Goal: Information Seeking & Learning: Learn about a topic

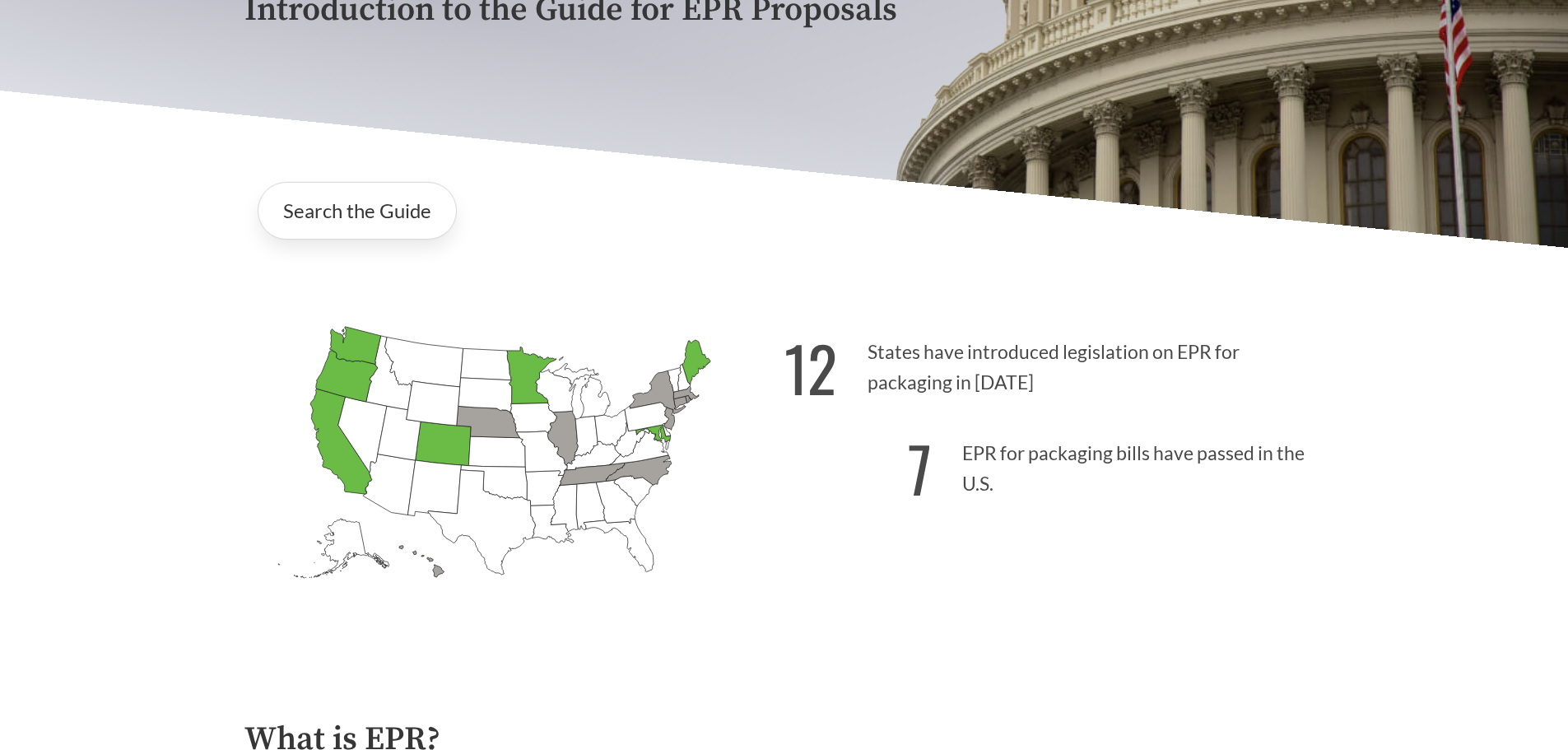
scroll to position [329, 0]
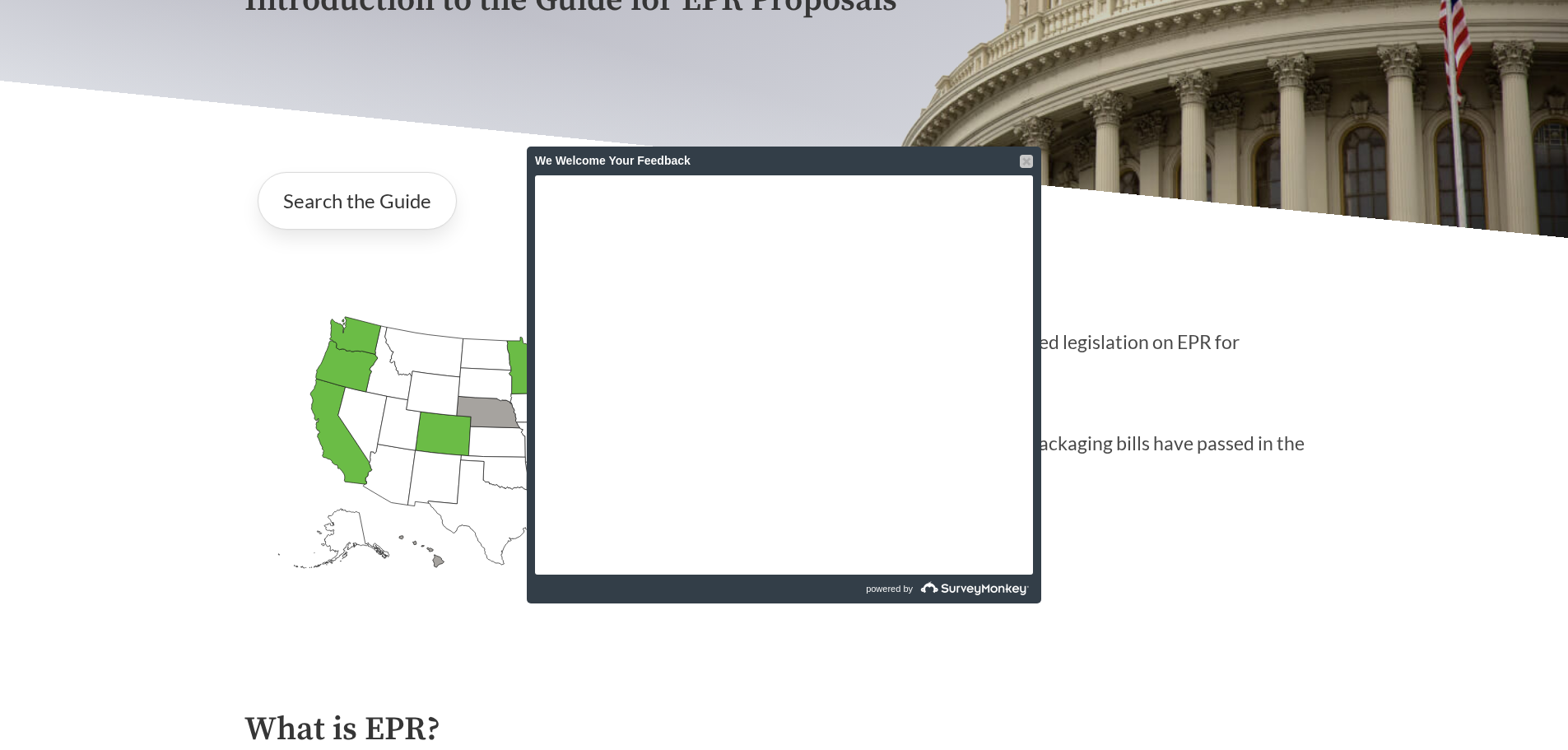
click at [1025, 159] on div at bounding box center [1027, 161] width 13 height 13
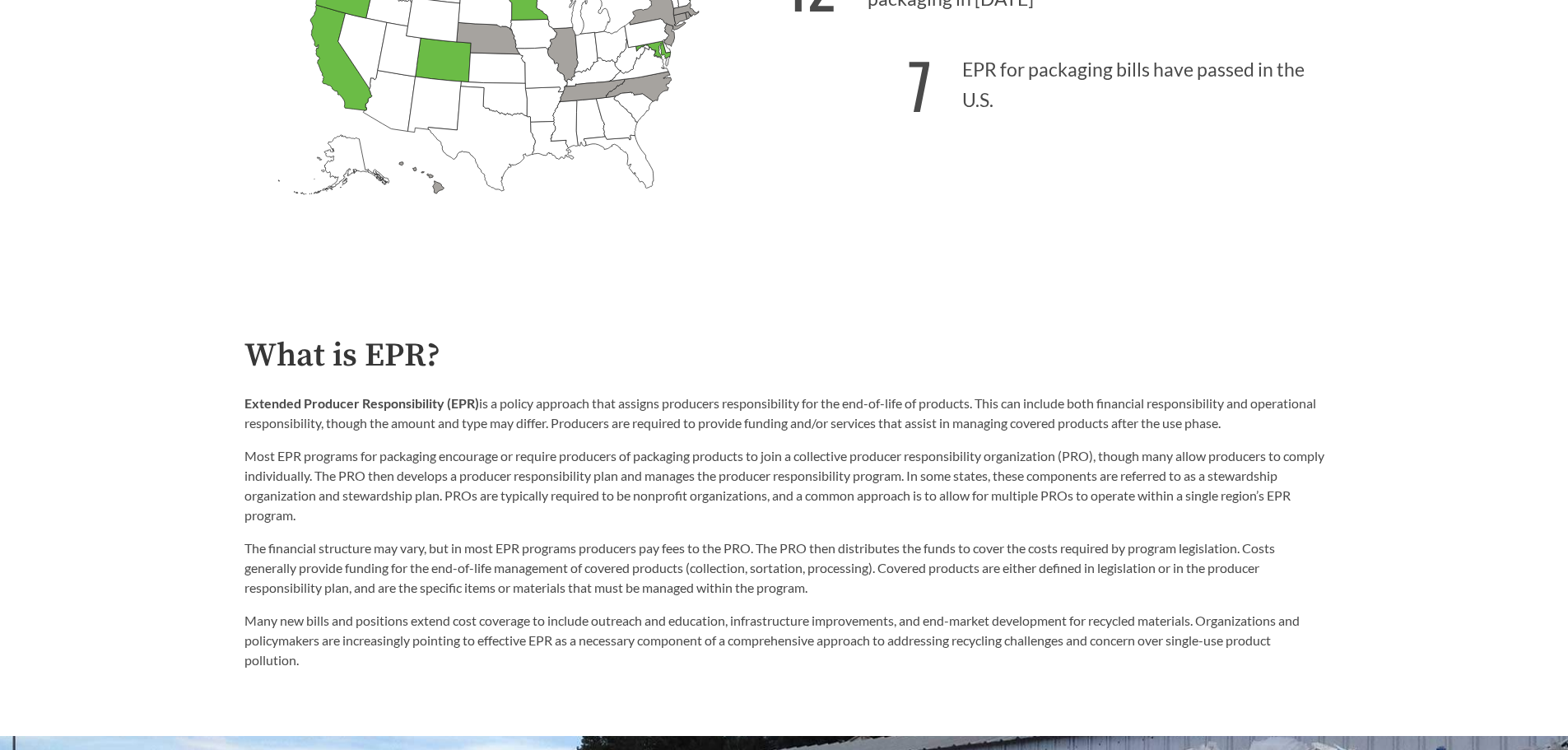
scroll to position [741, 0]
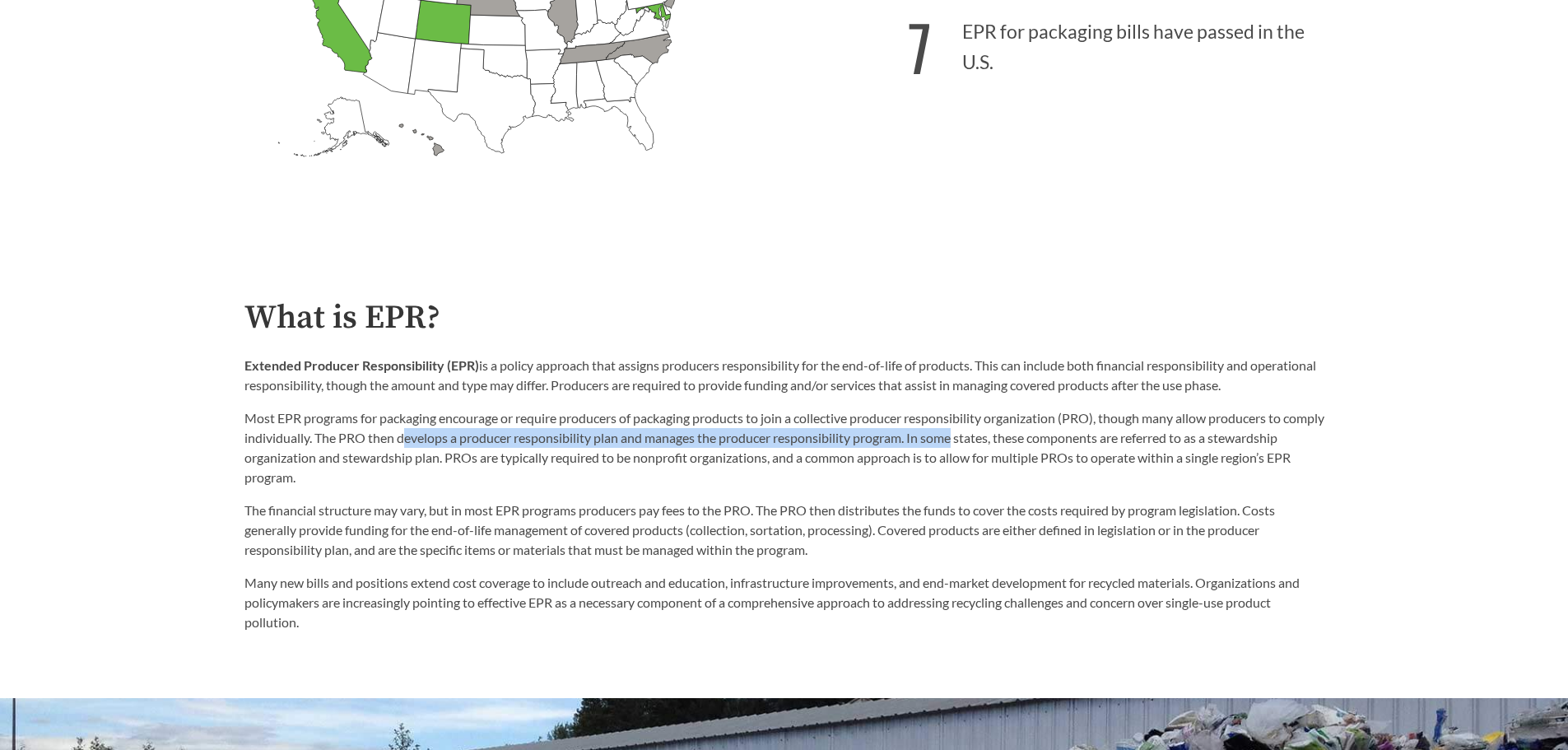
drag, startPoint x: 447, startPoint y: 442, endPoint x: 1002, endPoint y: 443, distance: 555.0
click at [1002, 443] on p "Most EPR programs for packaging encourage or require producers of packaging pro…" at bounding box center [784, 448] width 1081 height 79
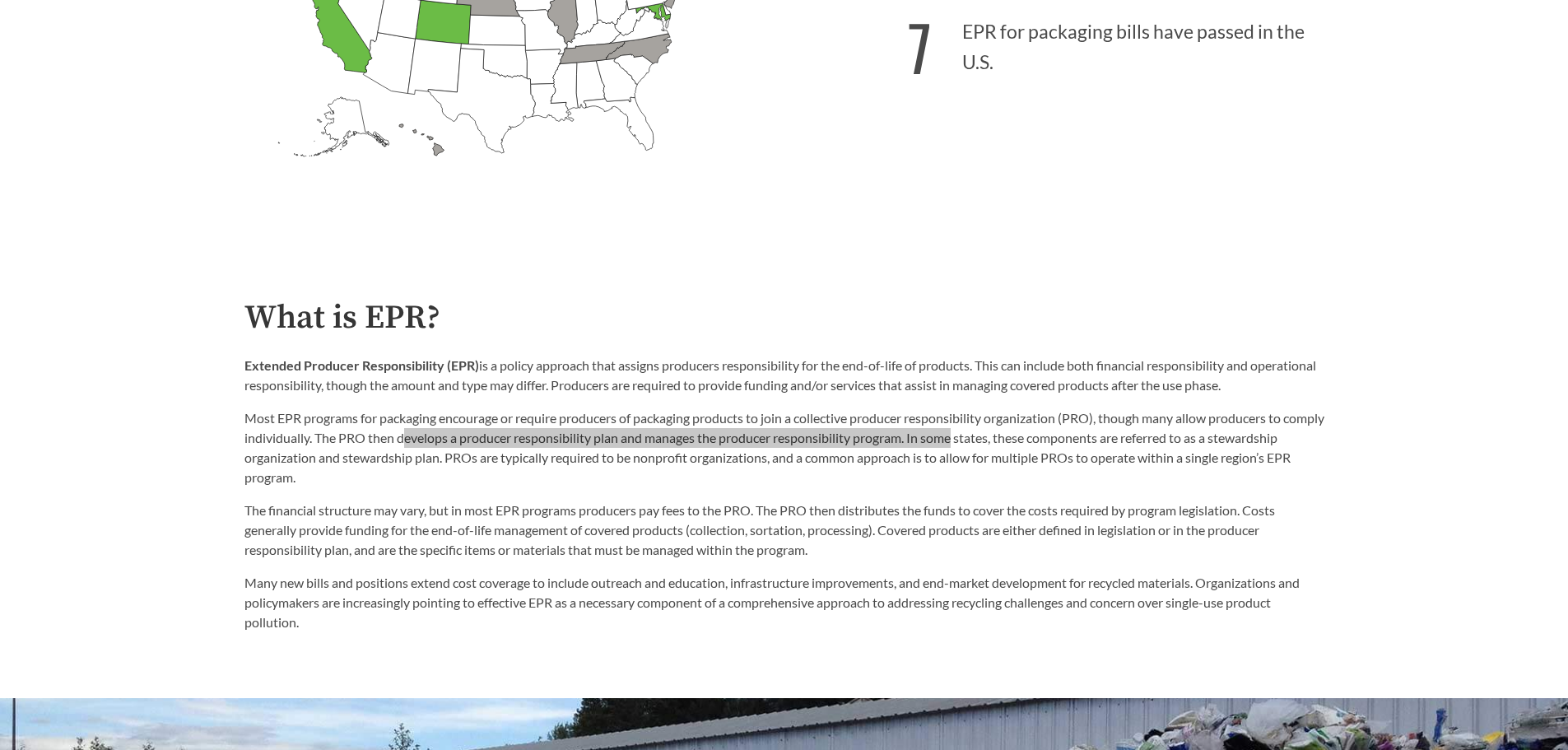
scroll to position [823, 0]
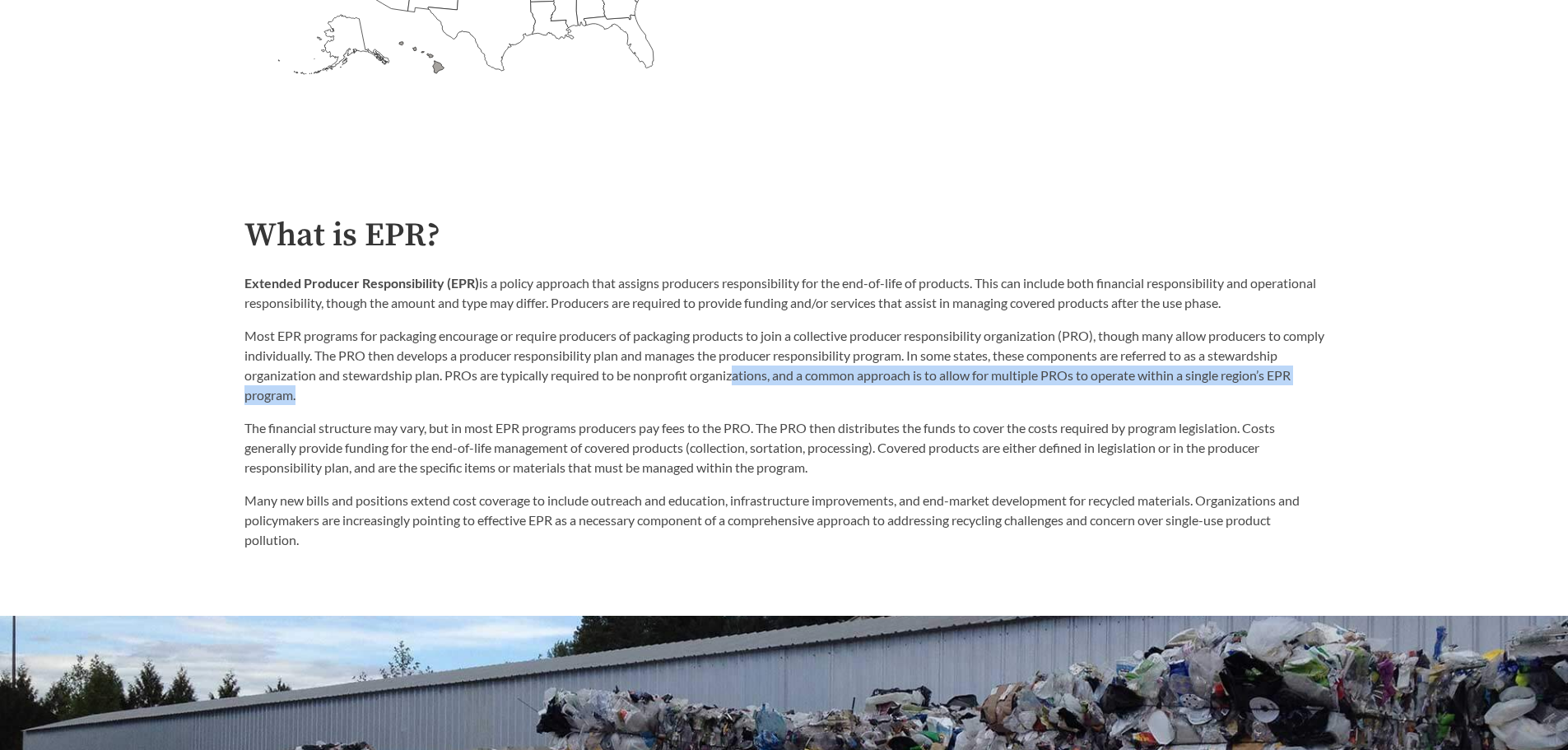
drag, startPoint x: 811, startPoint y: 378, endPoint x: 585, endPoint y: 406, distance: 227.7
click at [585, 406] on p "Most EPR programs for packaging encourage or require producers of packaging pro…" at bounding box center [784, 365] width 1081 height 79
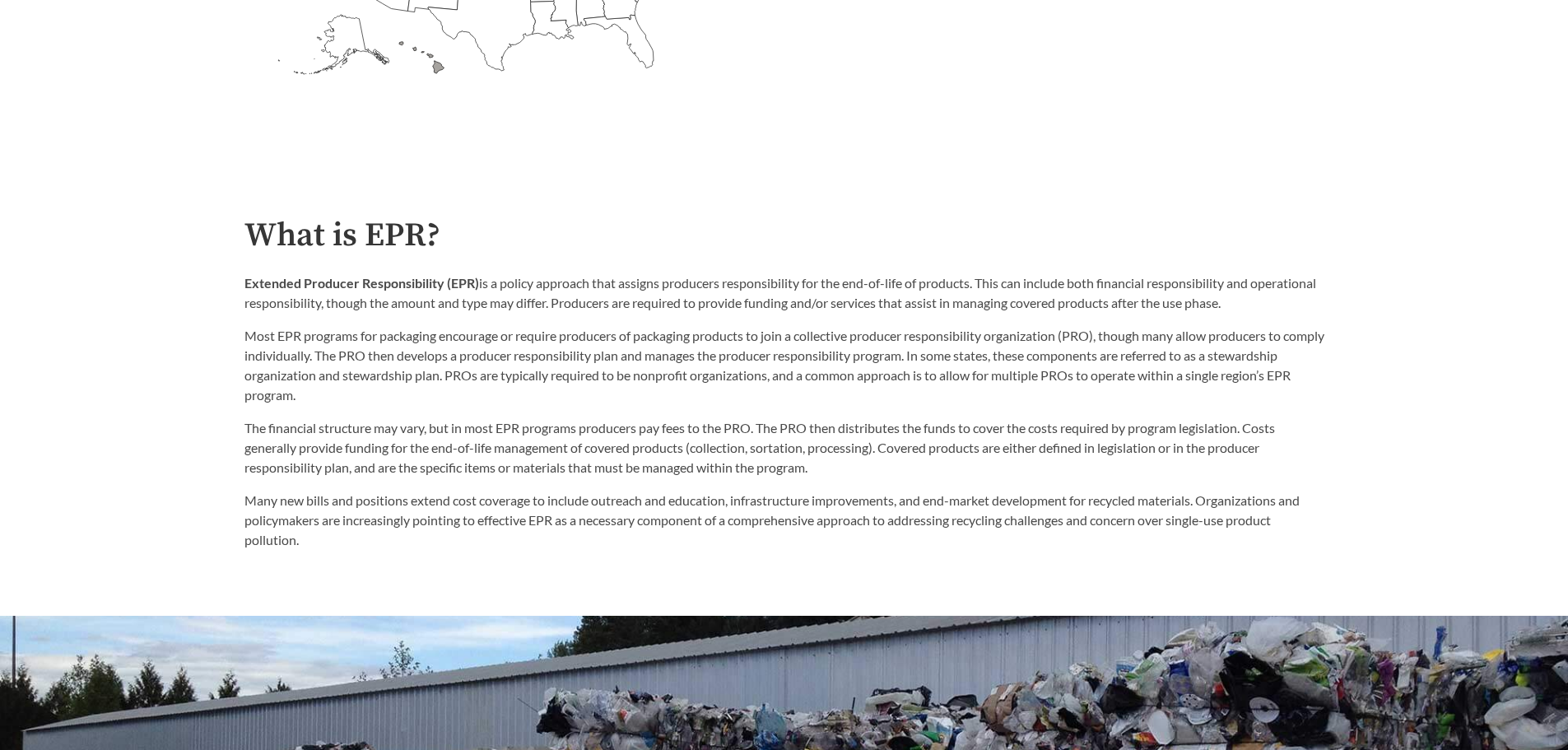
click at [466, 439] on p "The financial structure may vary, but in most EPR programs producers pay fees t…" at bounding box center [784, 448] width 1081 height 59
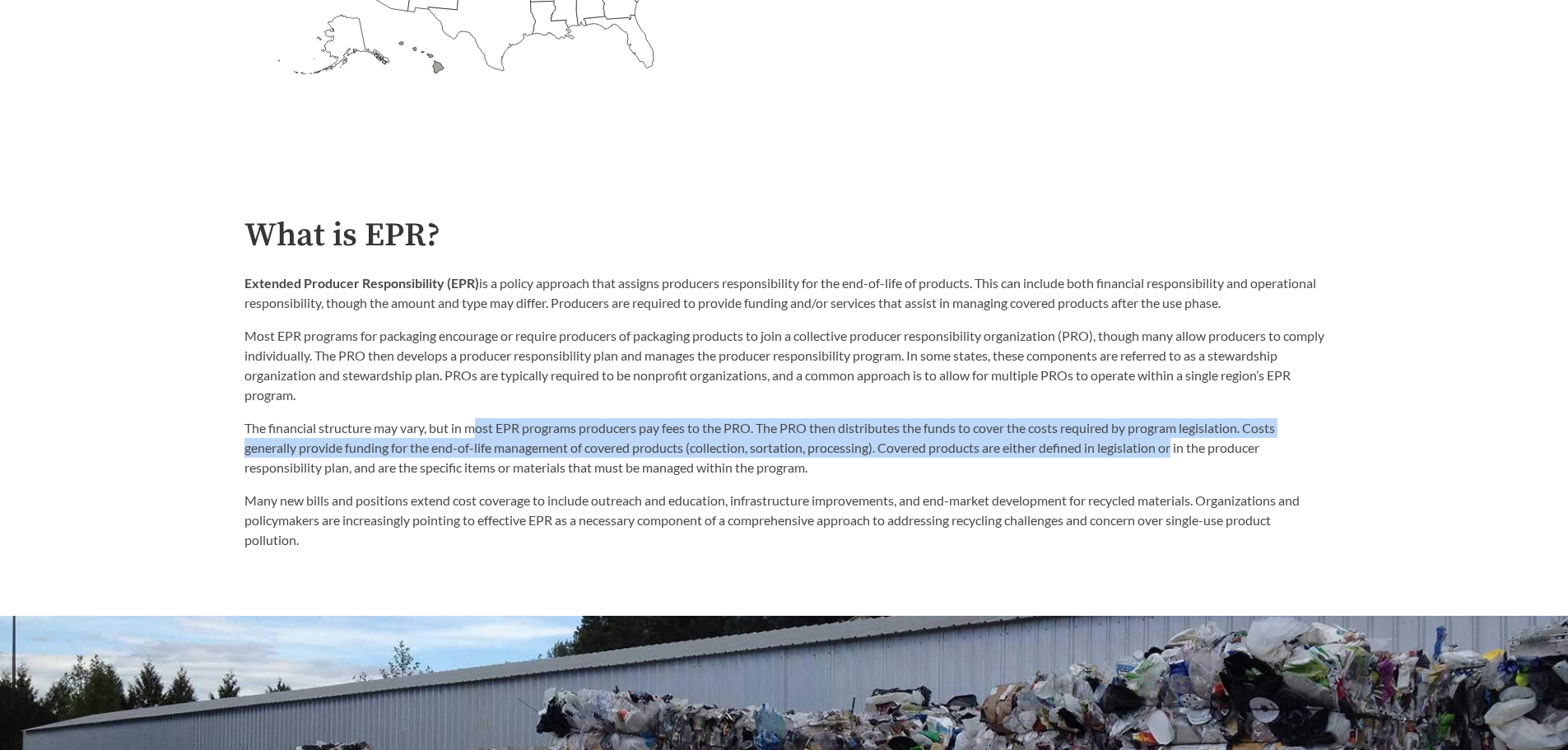
drag, startPoint x: 477, startPoint y: 430, endPoint x: 1186, endPoint y: 447, distance: 709.2
click at [1186, 447] on p "The financial structure may vary, but in most EPR programs producers pay fees t…" at bounding box center [784, 448] width 1081 height 59
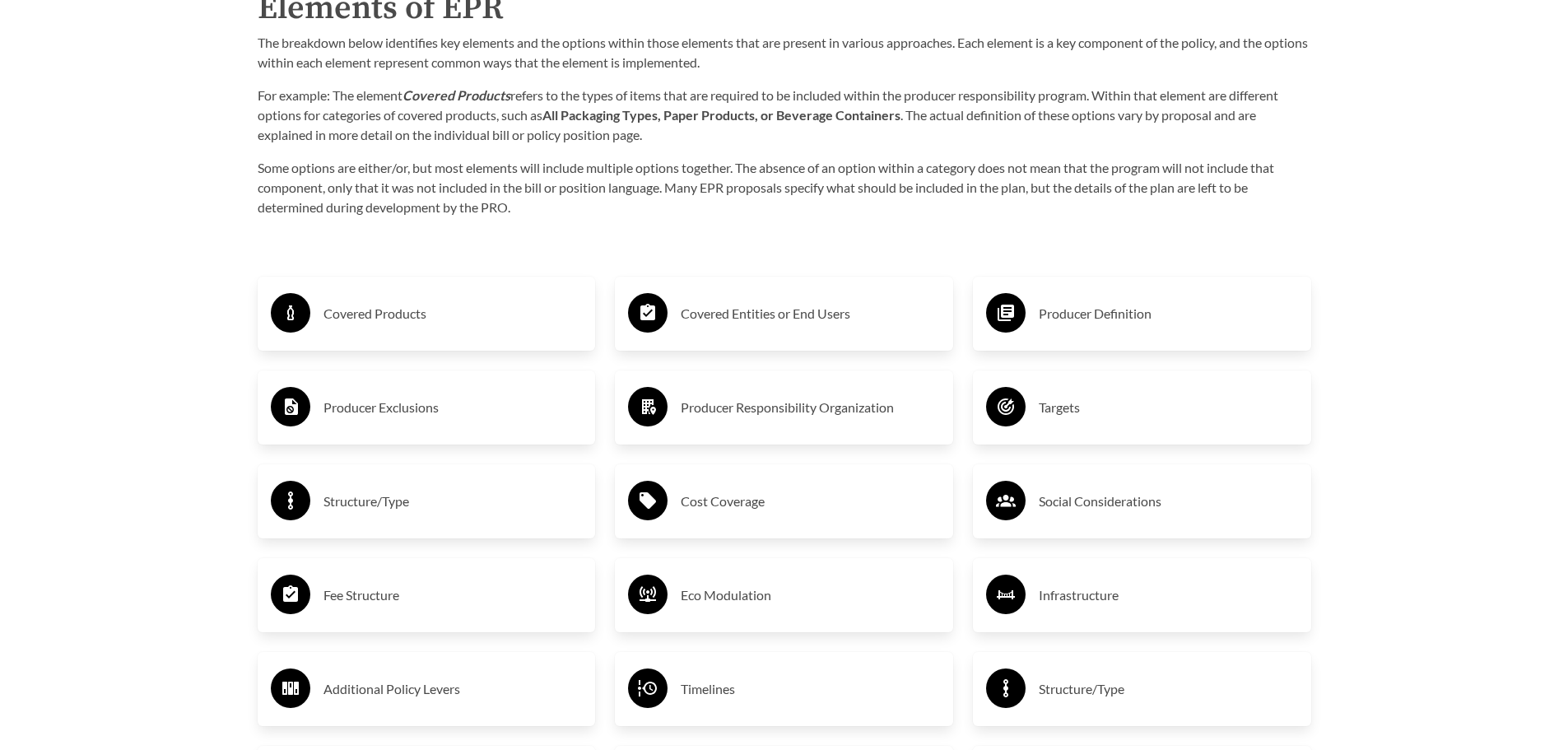
scroll to position [2801, 0]
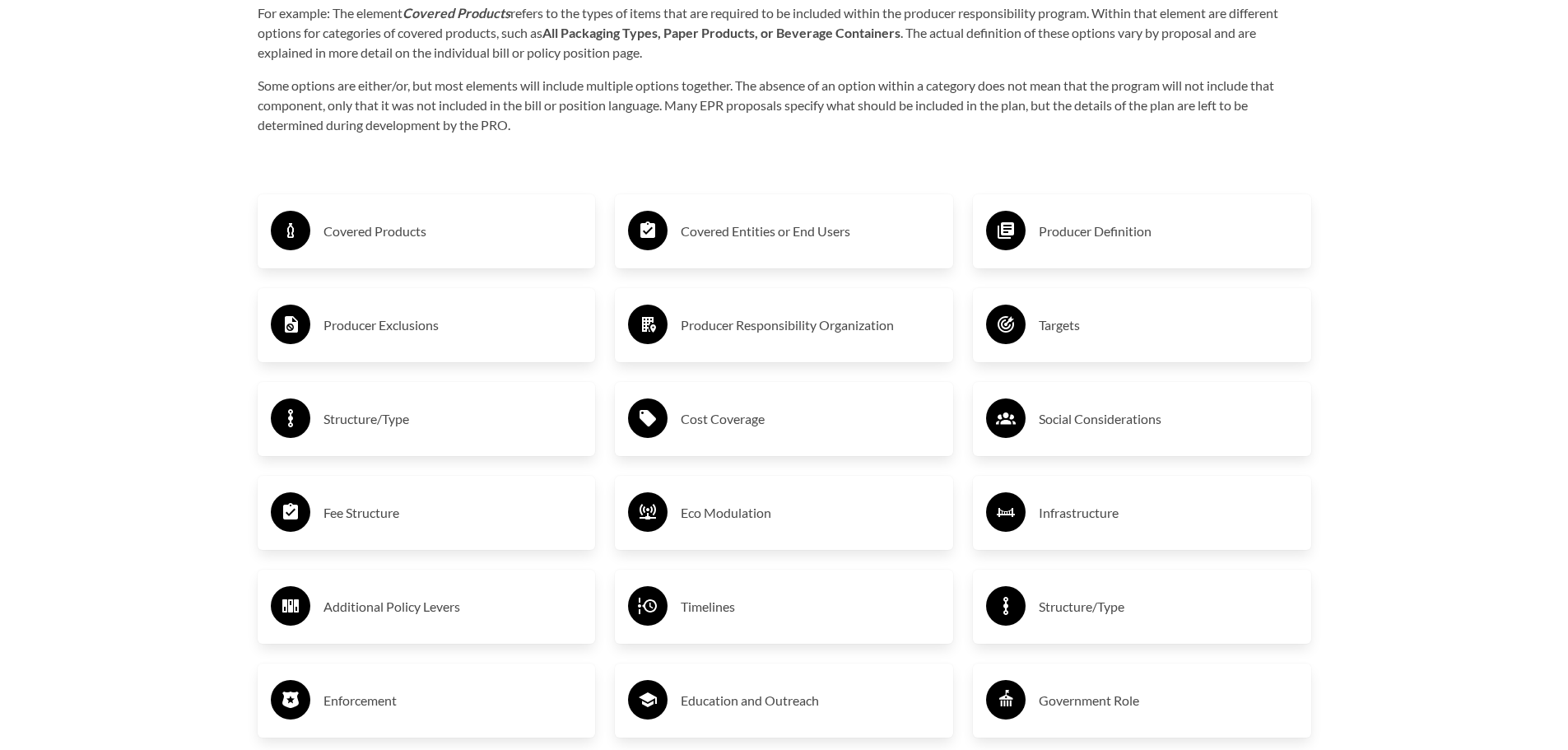
click at [1078, 347] on div "Targets" at bounding box center [1142, 325] width 312 height 48
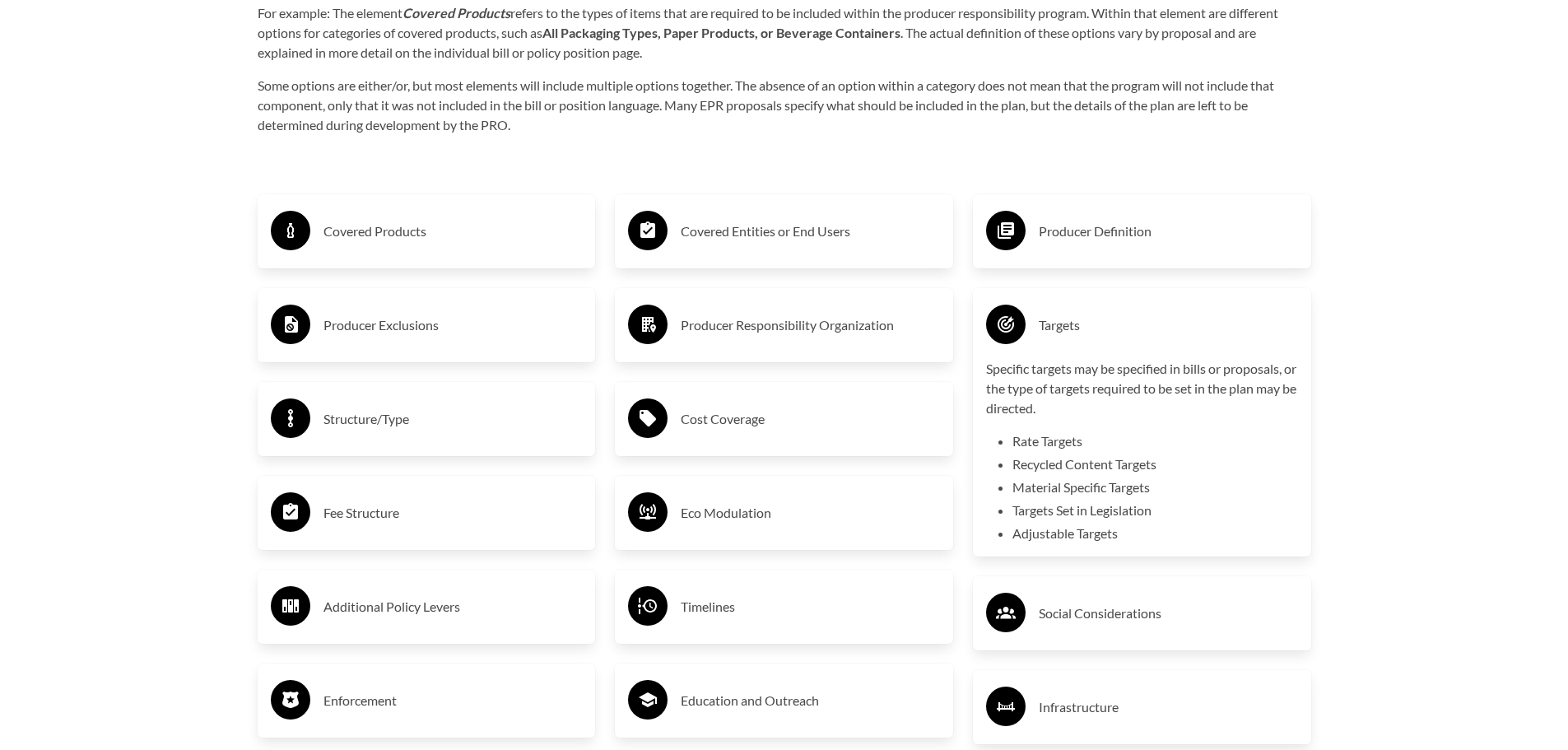
click at [1078, 347] on div "Targets" at bounding box center [1142, 325] width 312 height 48
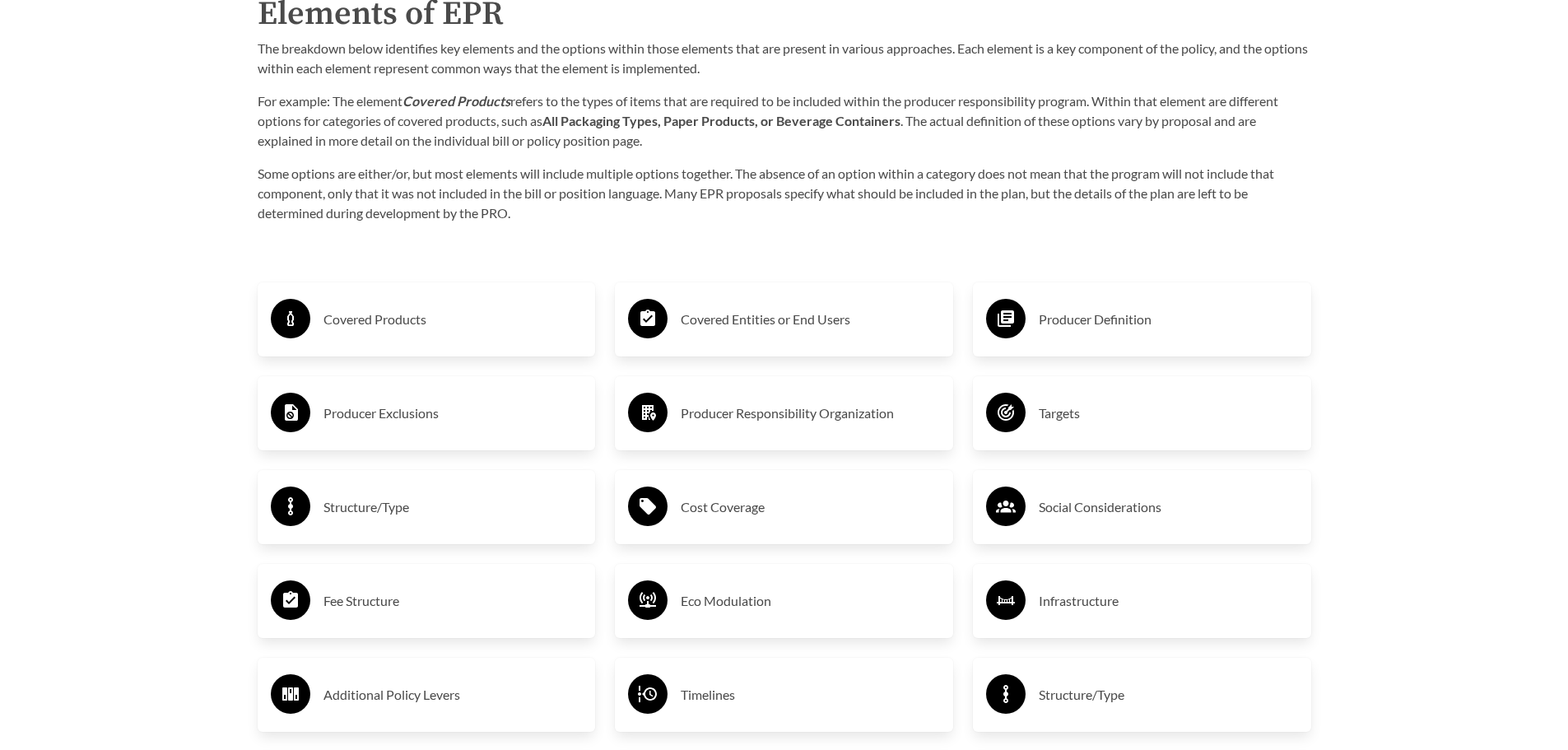
scroll to position [2719, 0]
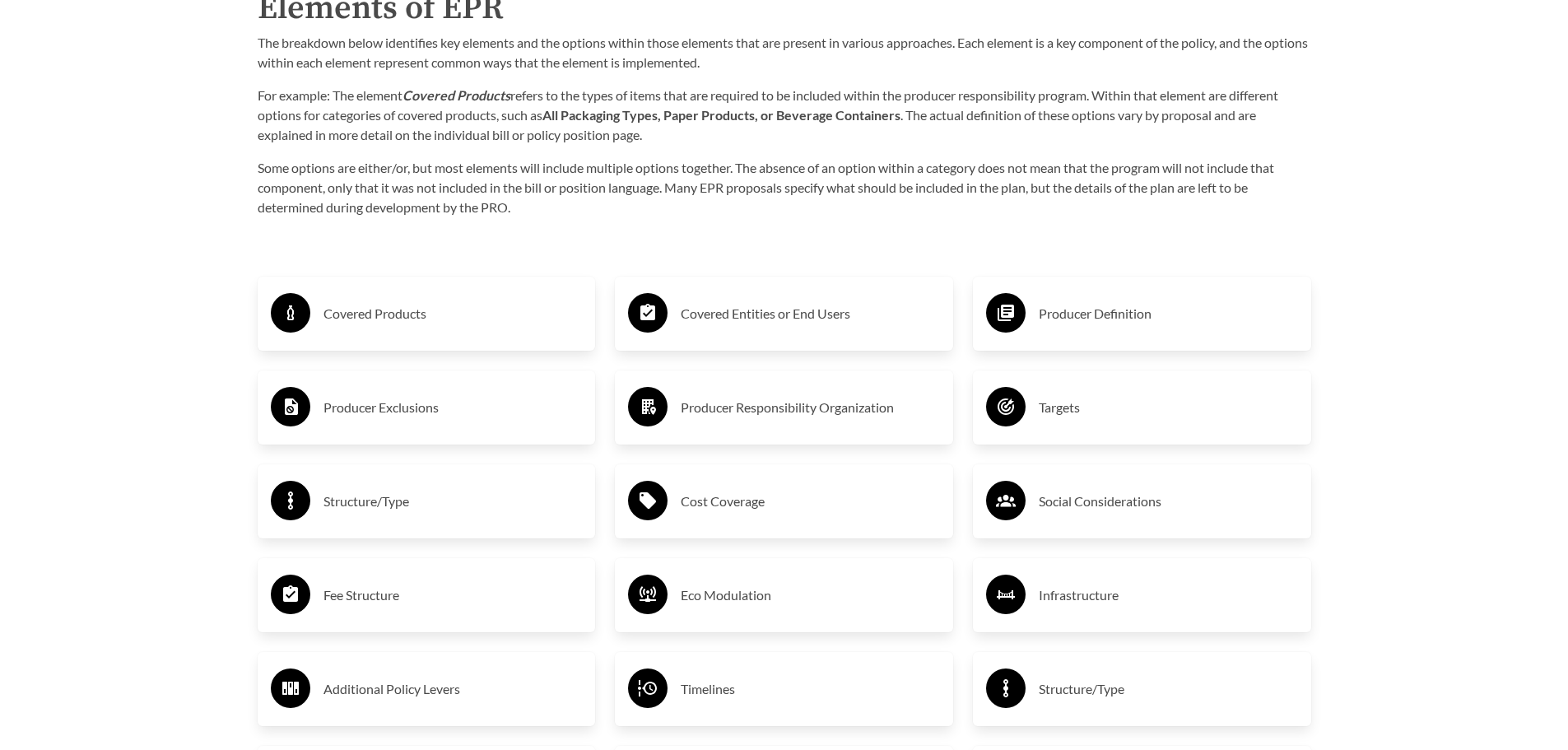
click at [381, 408] on h3 "Producer Exclusions" at bounding box center [453, 407] width 259 height 27
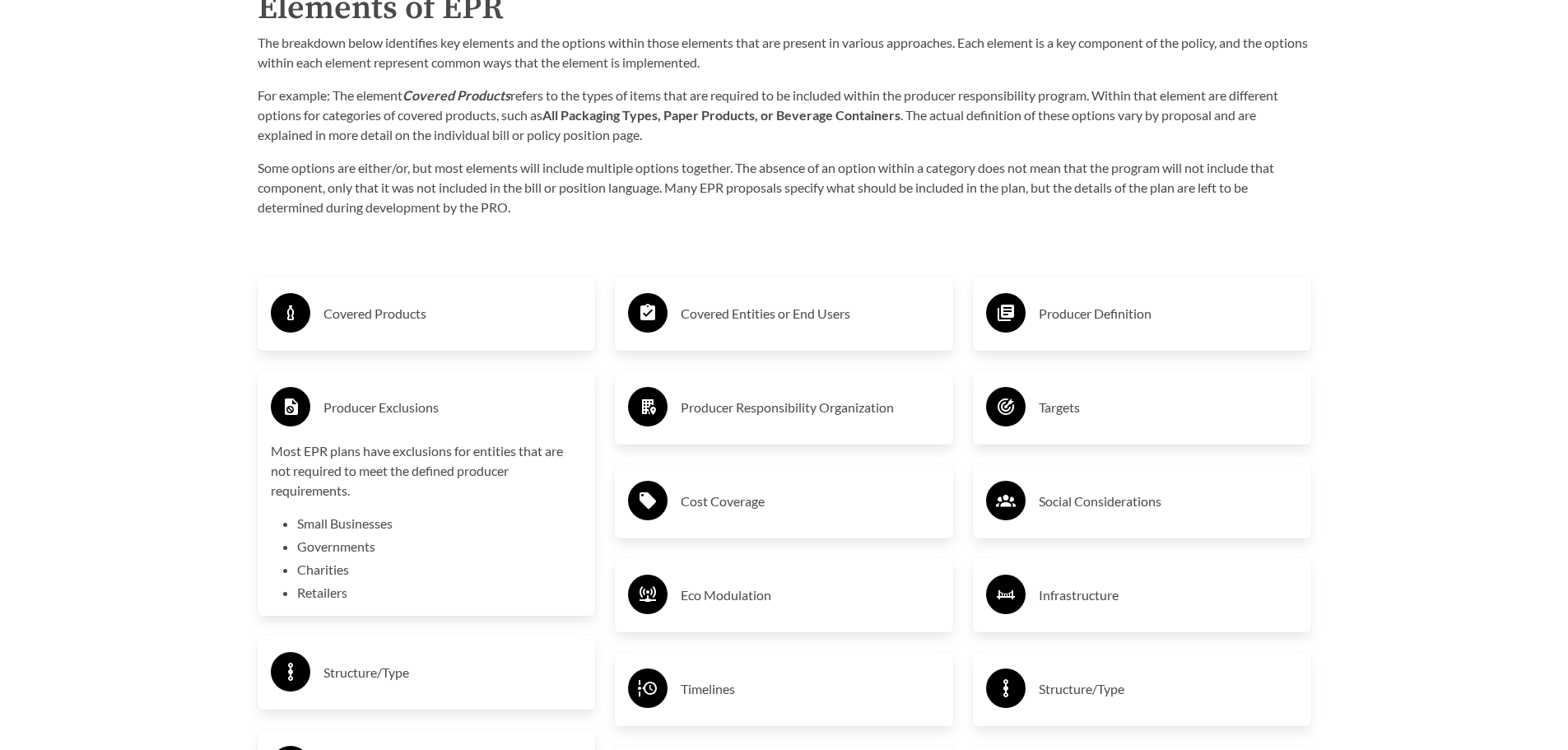
click at [381, 408] on h3 "Producer Exclusions" at bounding box center [453, 407] width 259 height 27
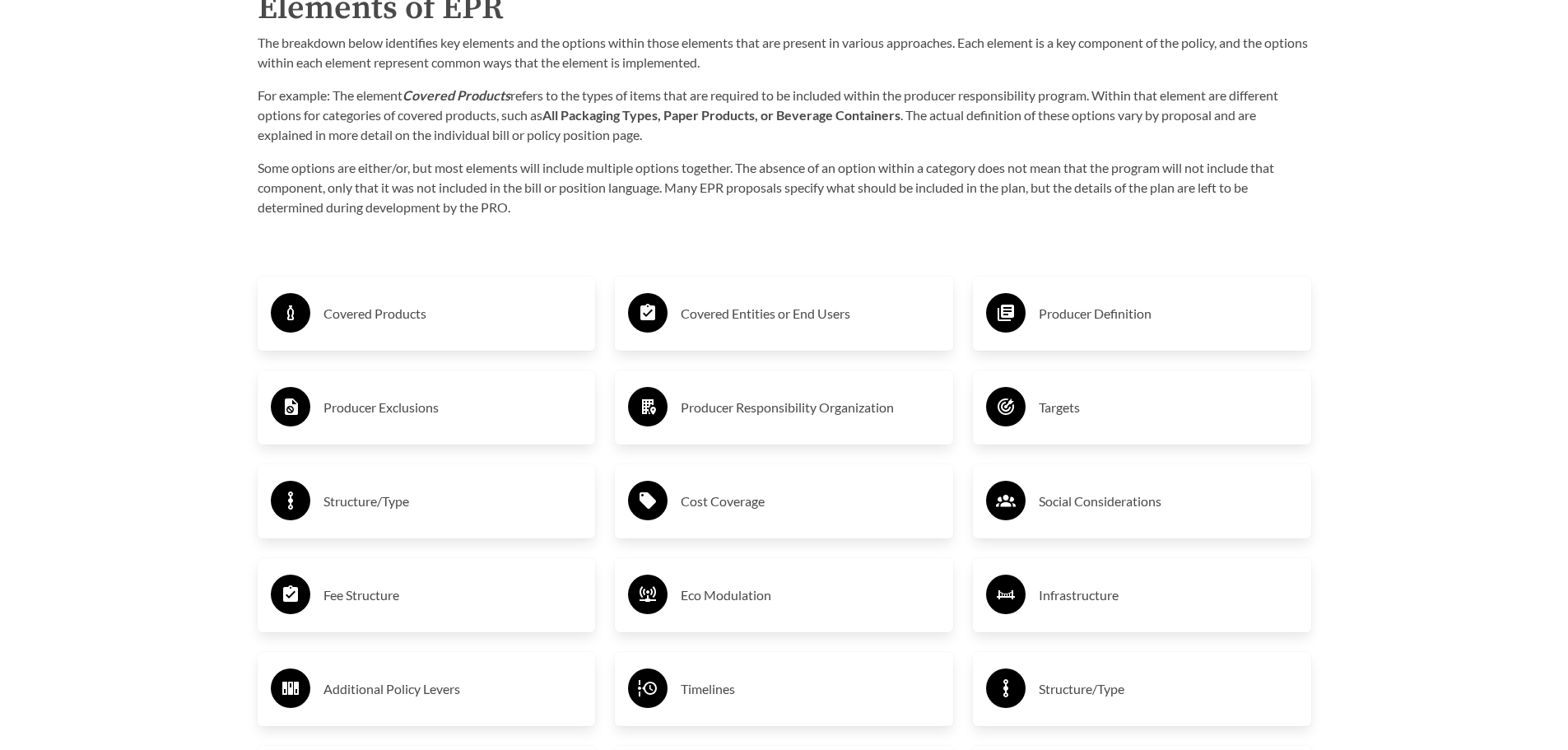
click at [379, 327] on h3 "Covered Products" at bounding box center [453, 314] width 259 height 27
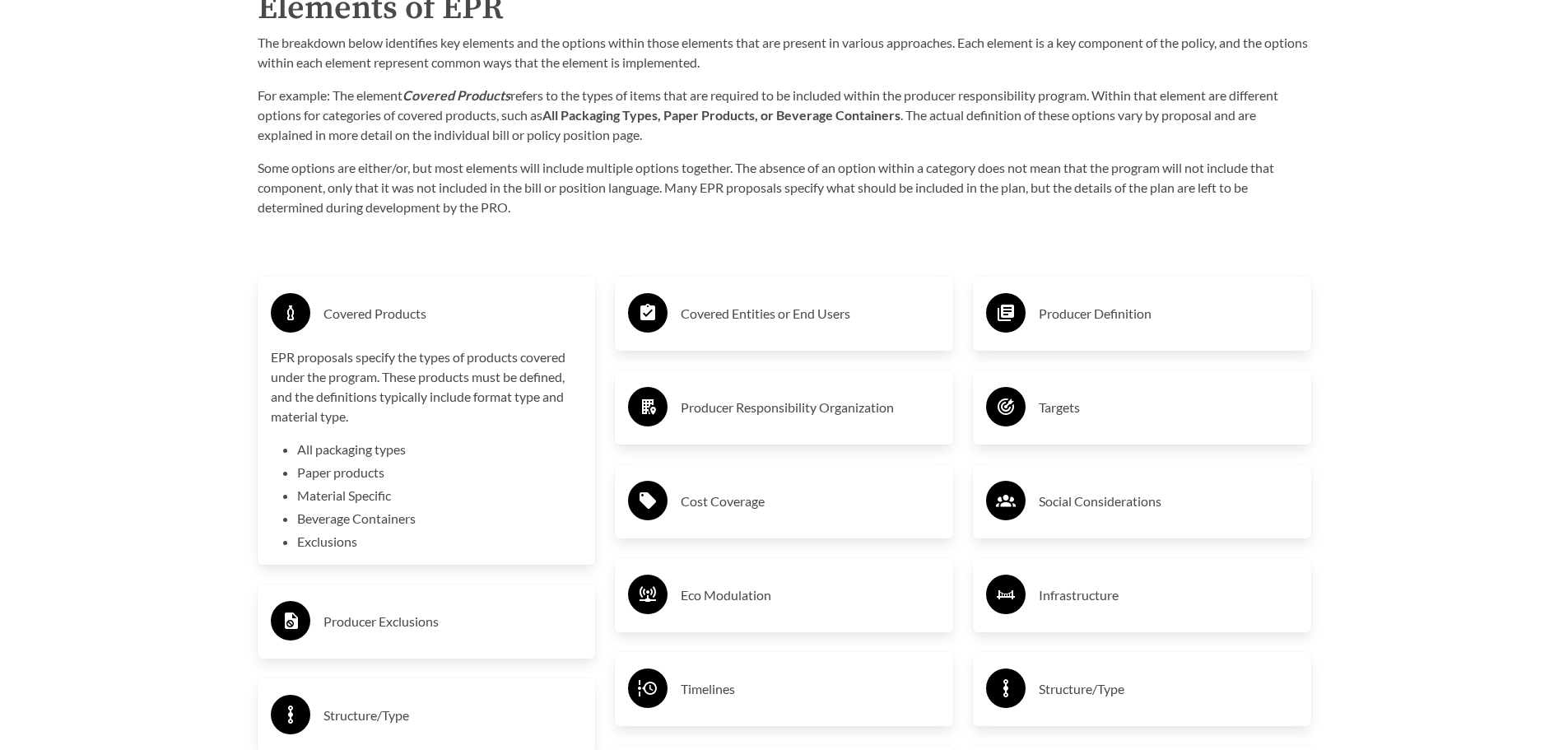
click at [379, 327] on h3 "Covered Products" at bounding box center [453, 314] width 259 height 27
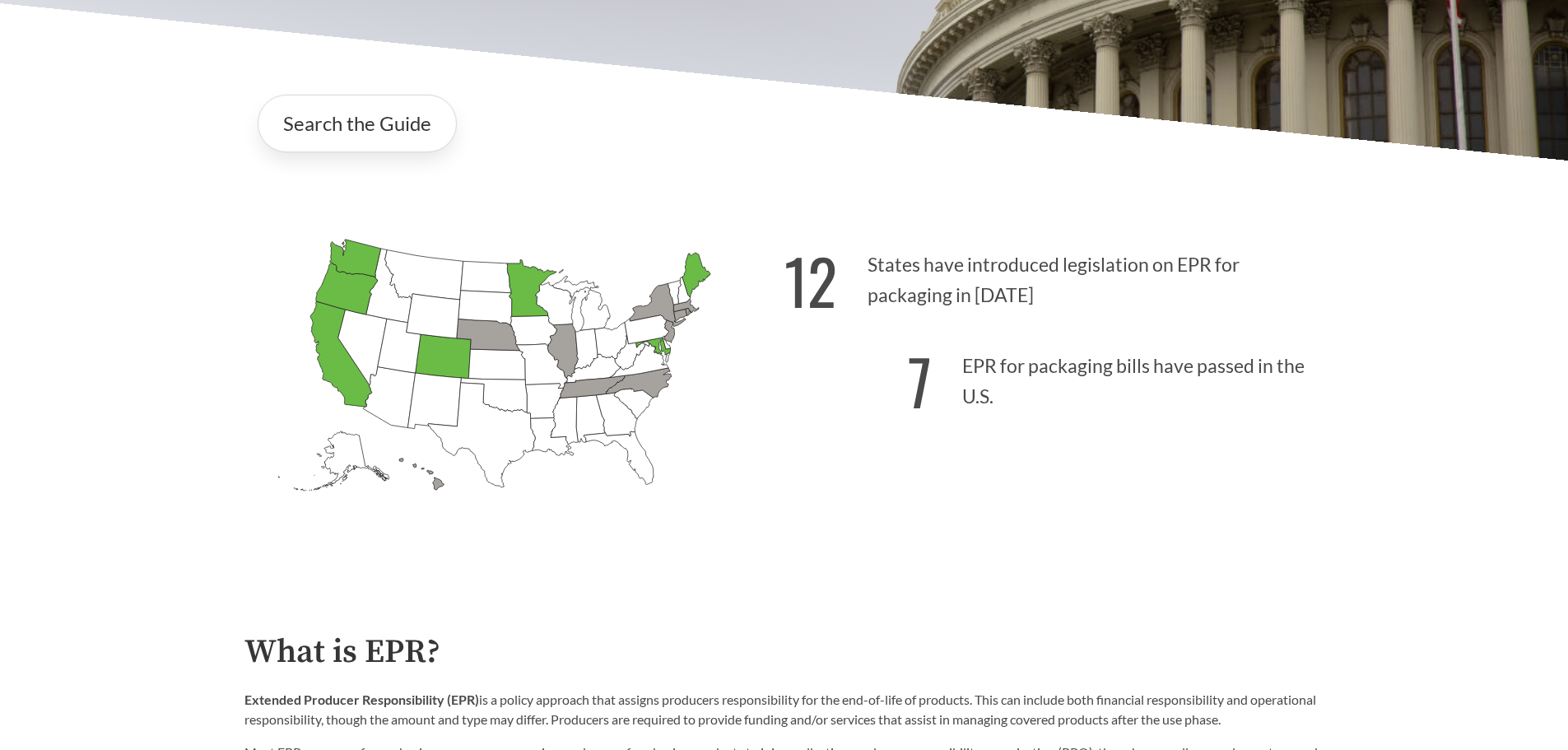
scroll to position [412, 0]
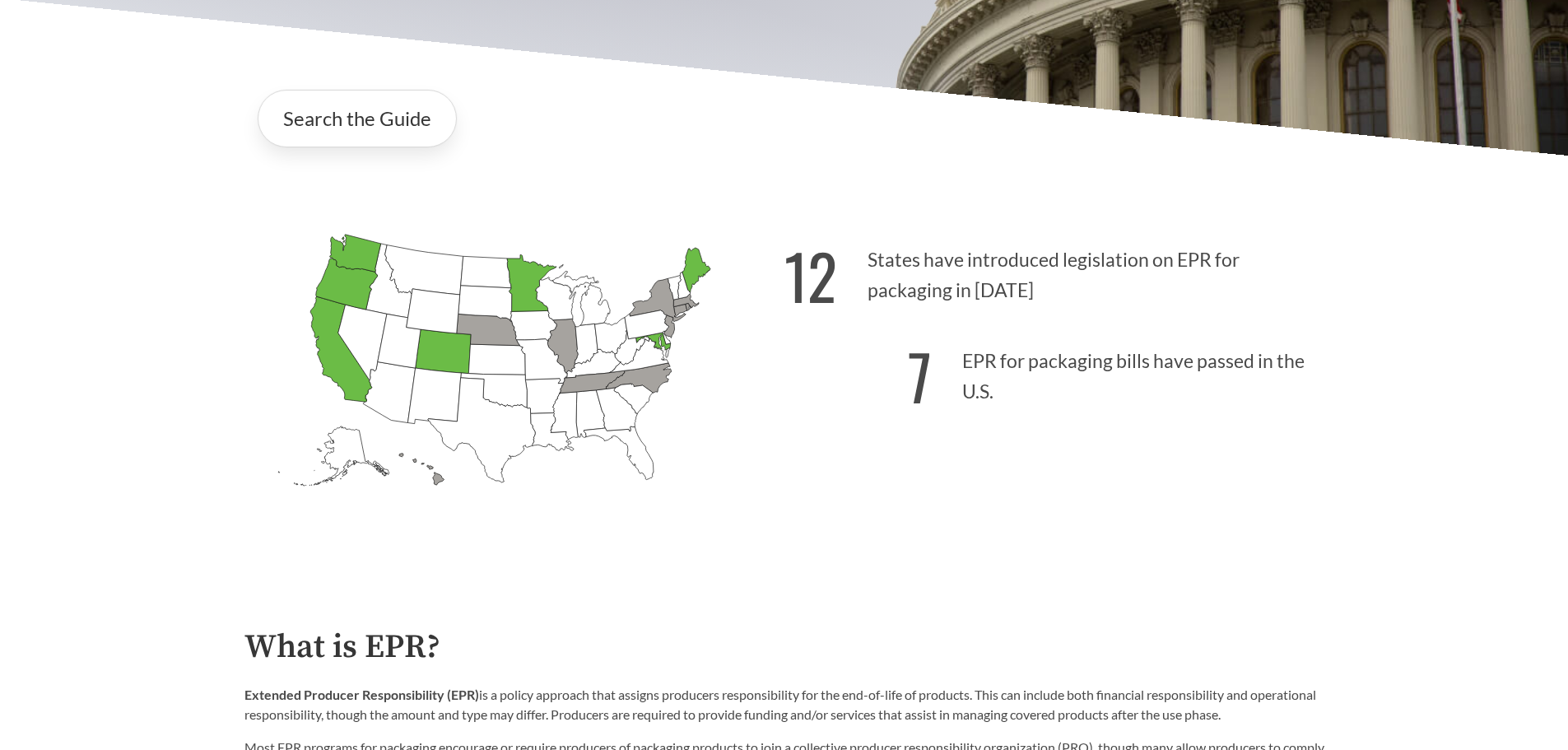
click at [349, 286] on icon "[US_STATE] Passed: 1" at bounding box center [346, 284] width 62 height 52
click at [363, 130] on link "Search the Guide" at bounding box center [357, 118] width 199 height 57
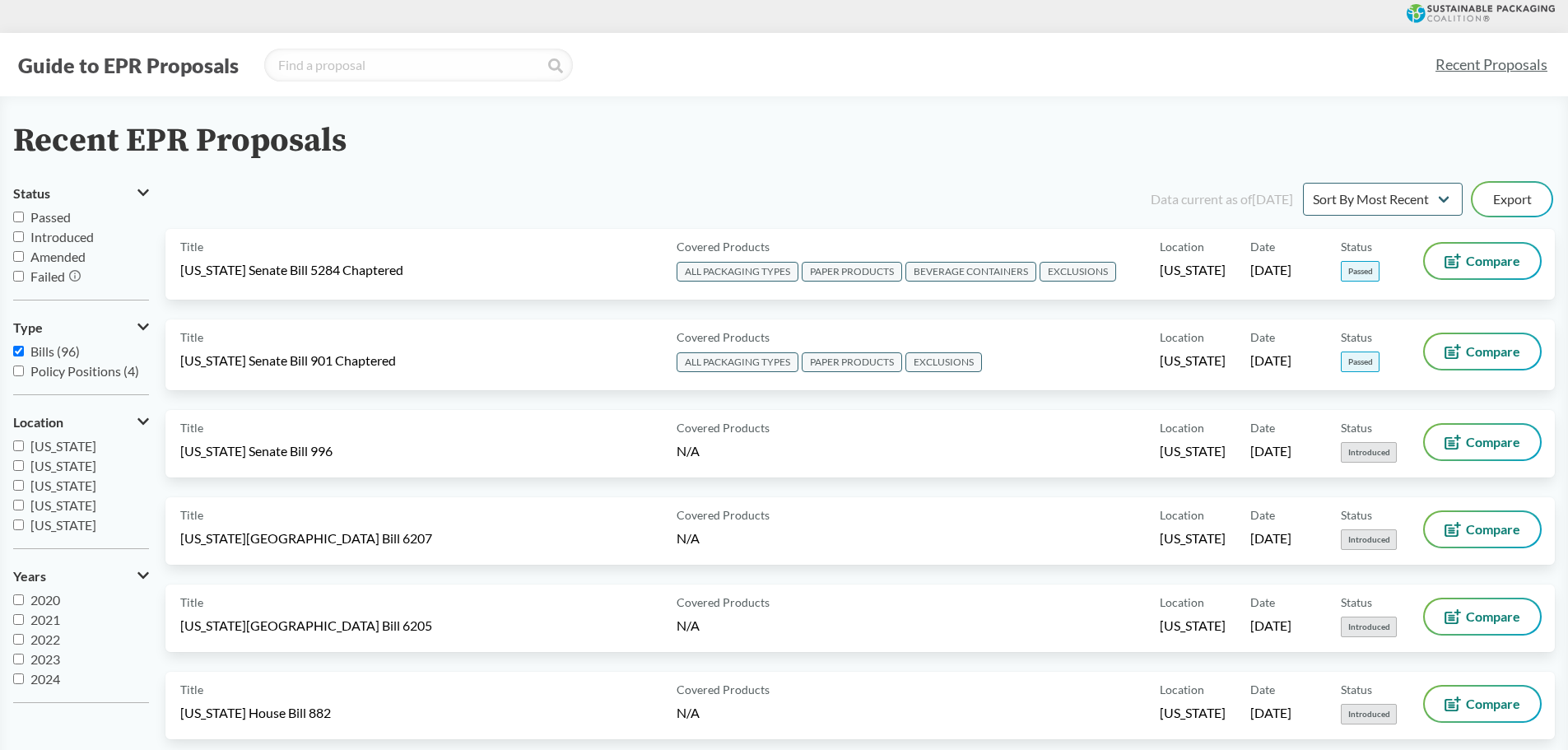
click at [49, 215] on span "Passed" at bounding box center [51, 217] width 40 height 15
click at [24, 215] on input "Passed" at bounding box center [18, 217] width 10 height 10
checkbox input "true"
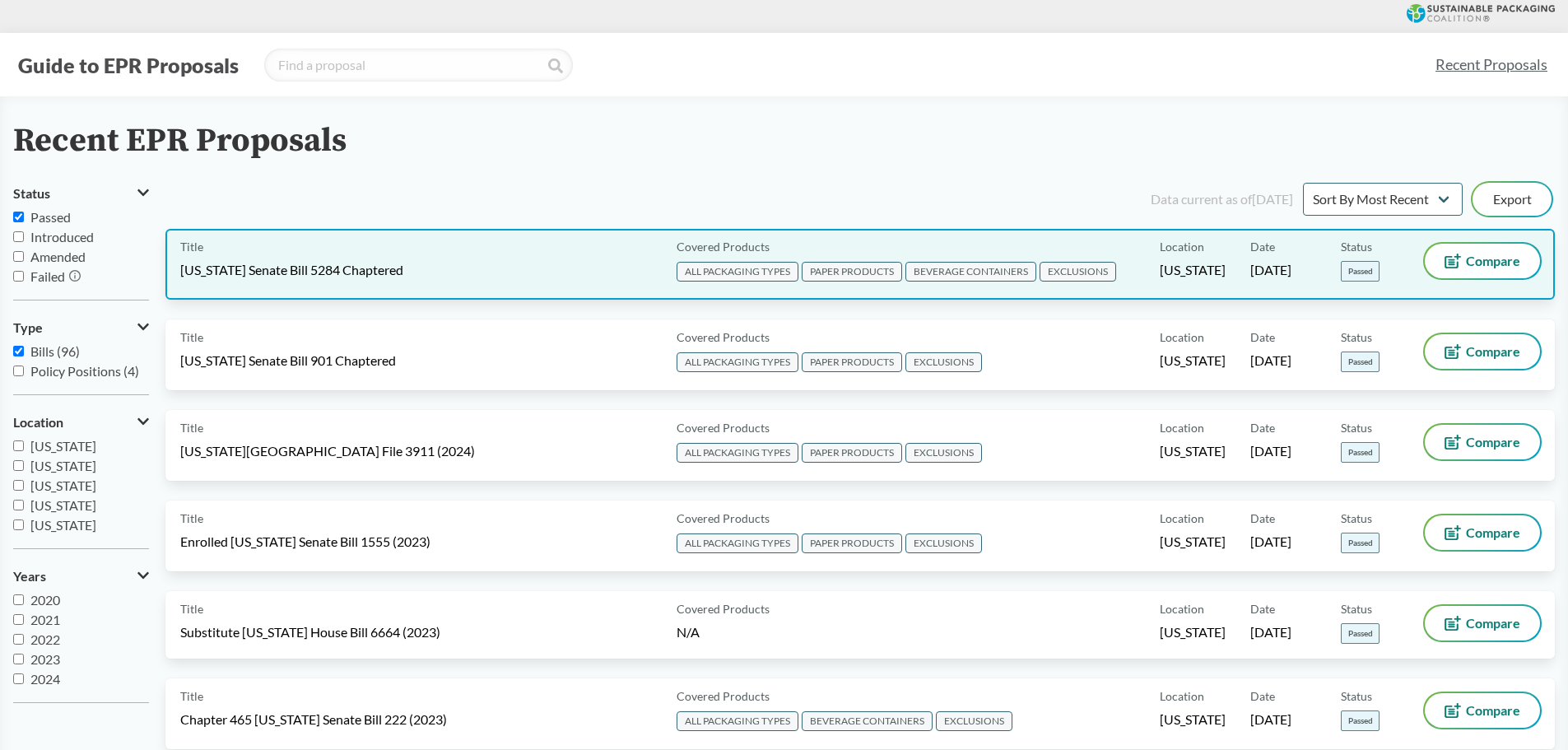
click at [609, 263] on div "Title [US_STATE] Senate Bill 5284 Chaptered" at bounding box center [425, 264] width 490 height 41
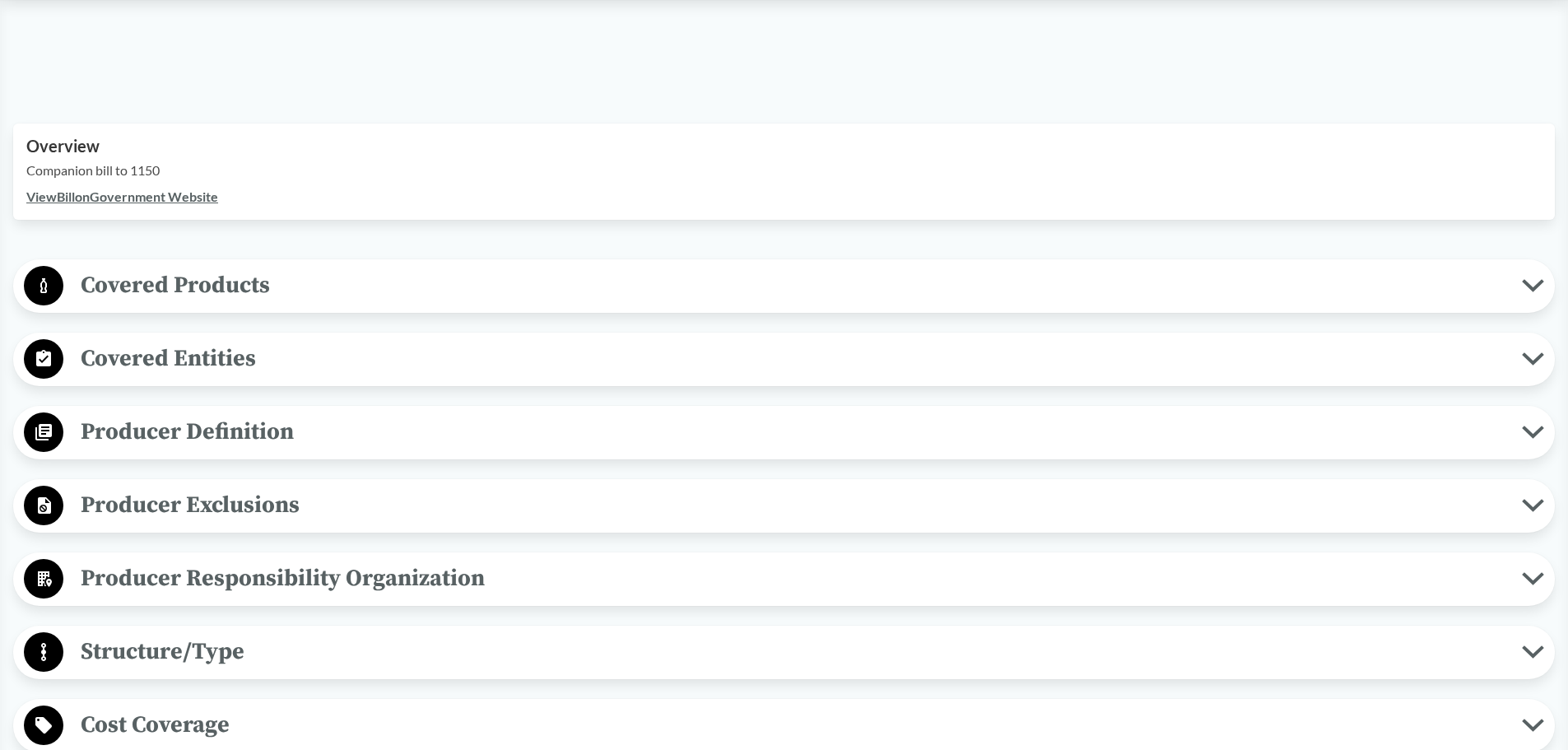
scroll to position [494, 0]
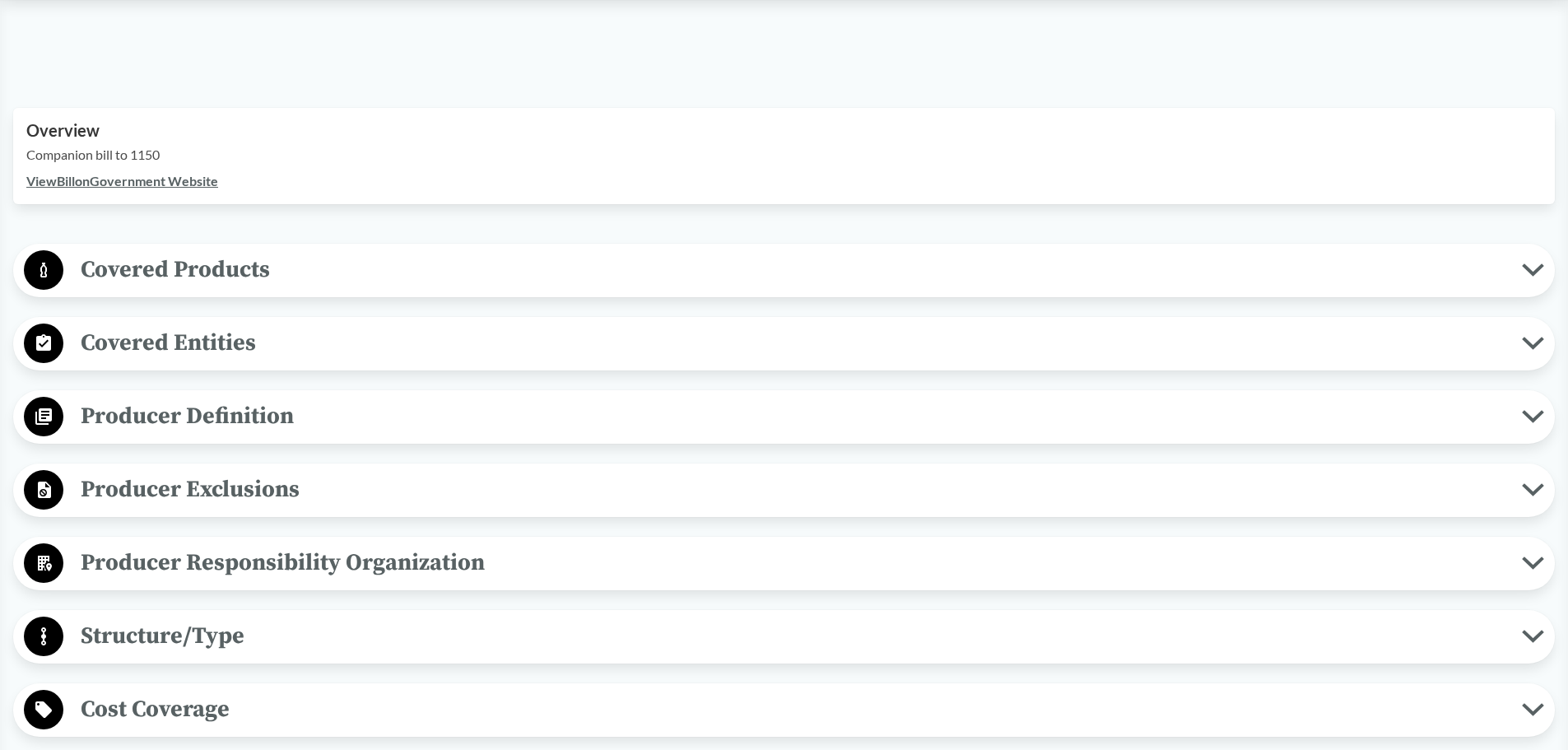
click at [212, 273] on span "Covered Products" at bounding box center [793, 269] width 1459 height 37
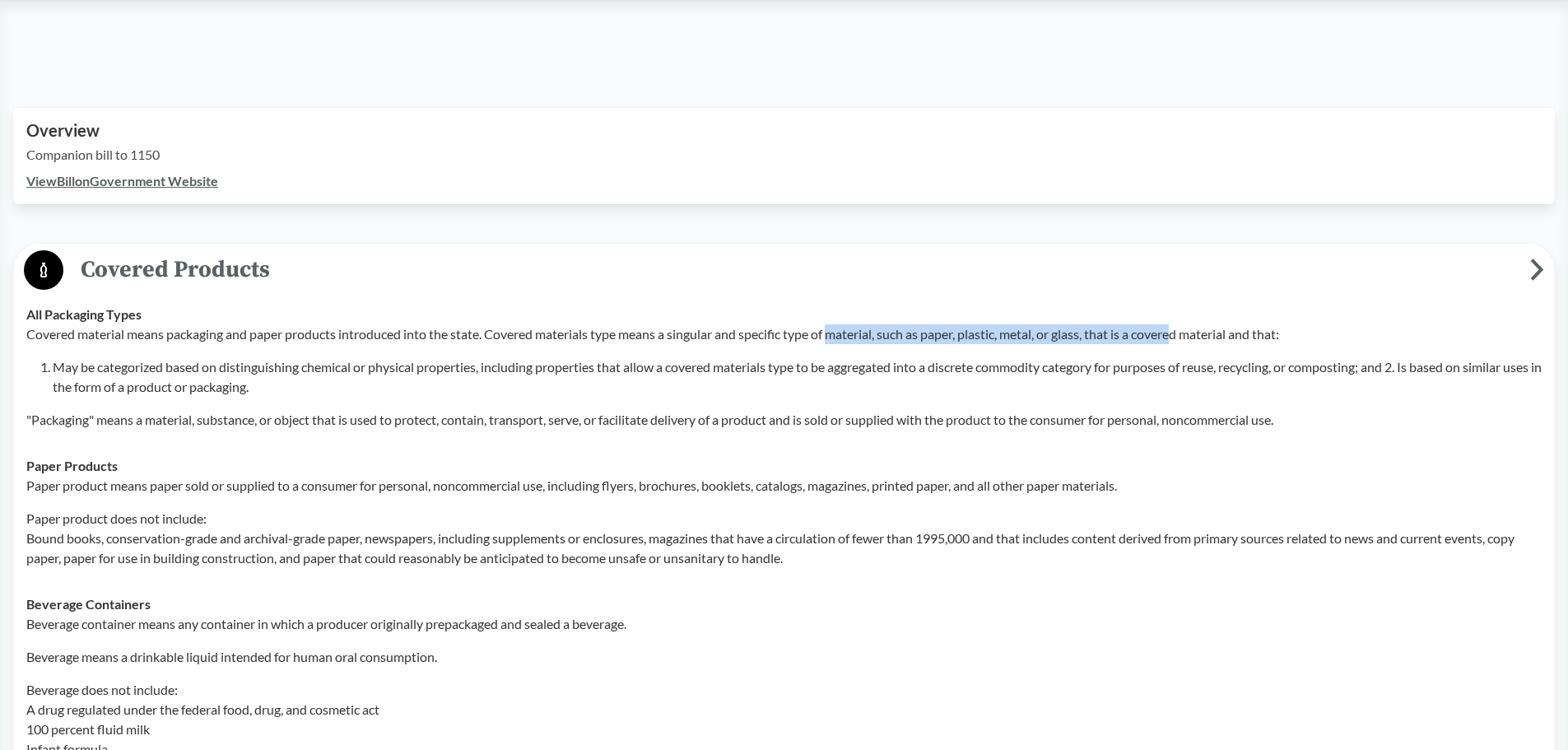
drag, startPoint x: 837, startPoint y: 334, endPoint x: 1188, endPoint y: 338, distance: 351.0
click at [1188, 338] on p "Covered material means packaging and paper products introduced into the state. …" at bounding box center [784, 334] width 1516 height 20
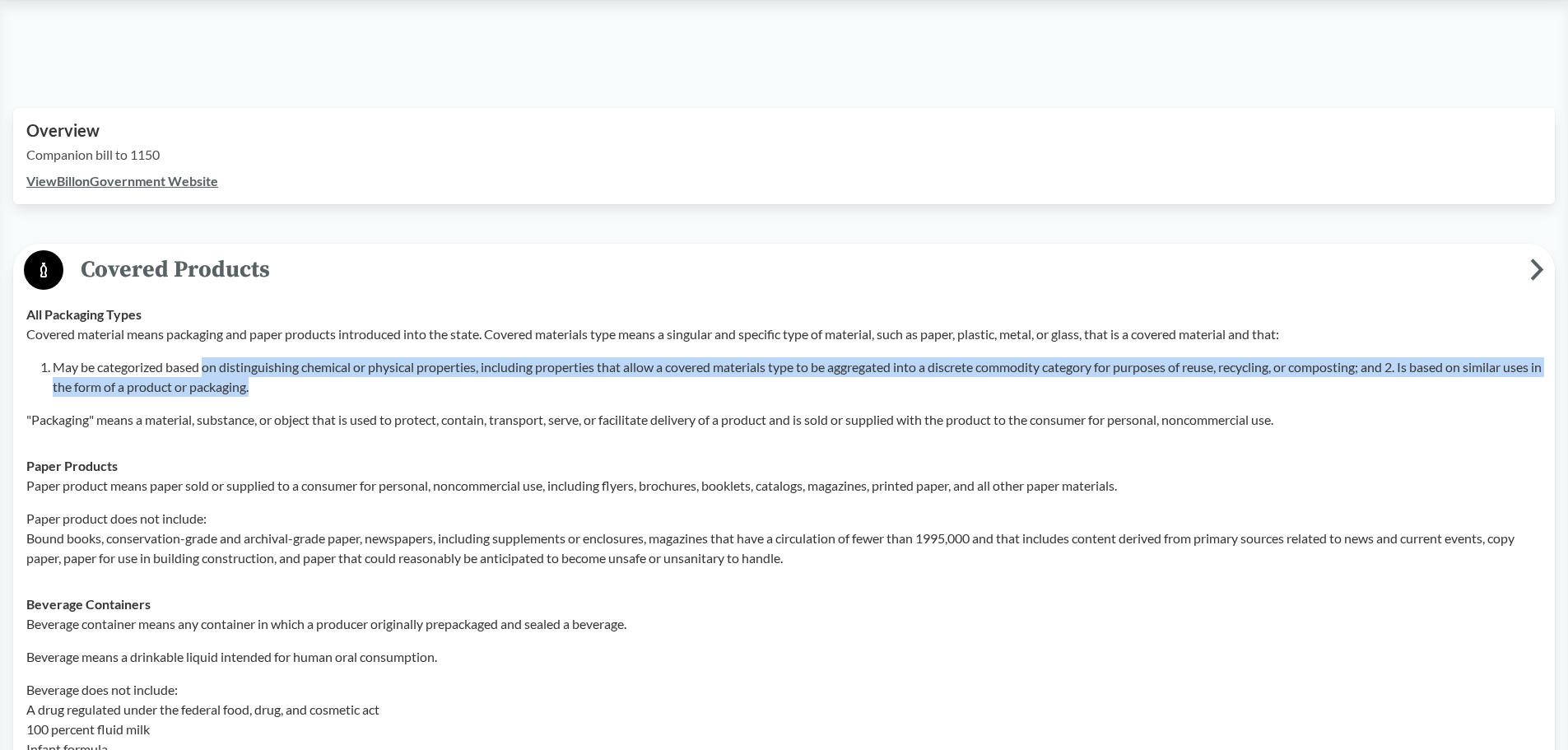
drag, startPoint x: 204, startPoint y: 368, endPoint x: 1206, endPoint y: 387, distance: 1002.2
click at [1206, 387] on li "May be categorized based on distinguishing chemical or physical properties, inc…" at bounding box center [797, 377] width 1490 height 39
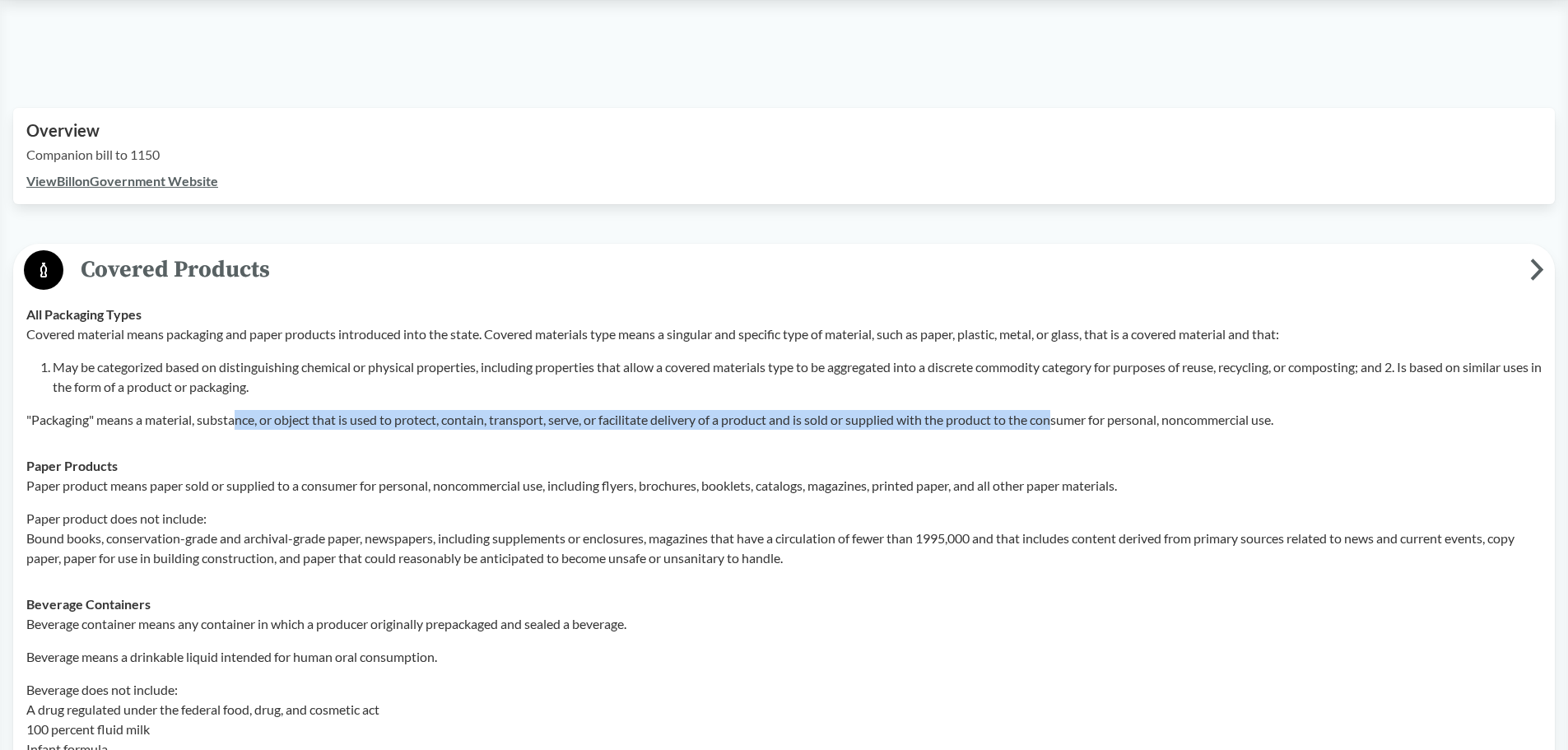
drag, startPoint x: 236, startPoint y: 427, endPoint x: 1064, endPoint y: 423, distance: 828.0
click at [1064, 423] on p ""Packaging" means a material, substance, or object that is used to protect, con…" at bounding box center [784, 420] width 1516 height 20
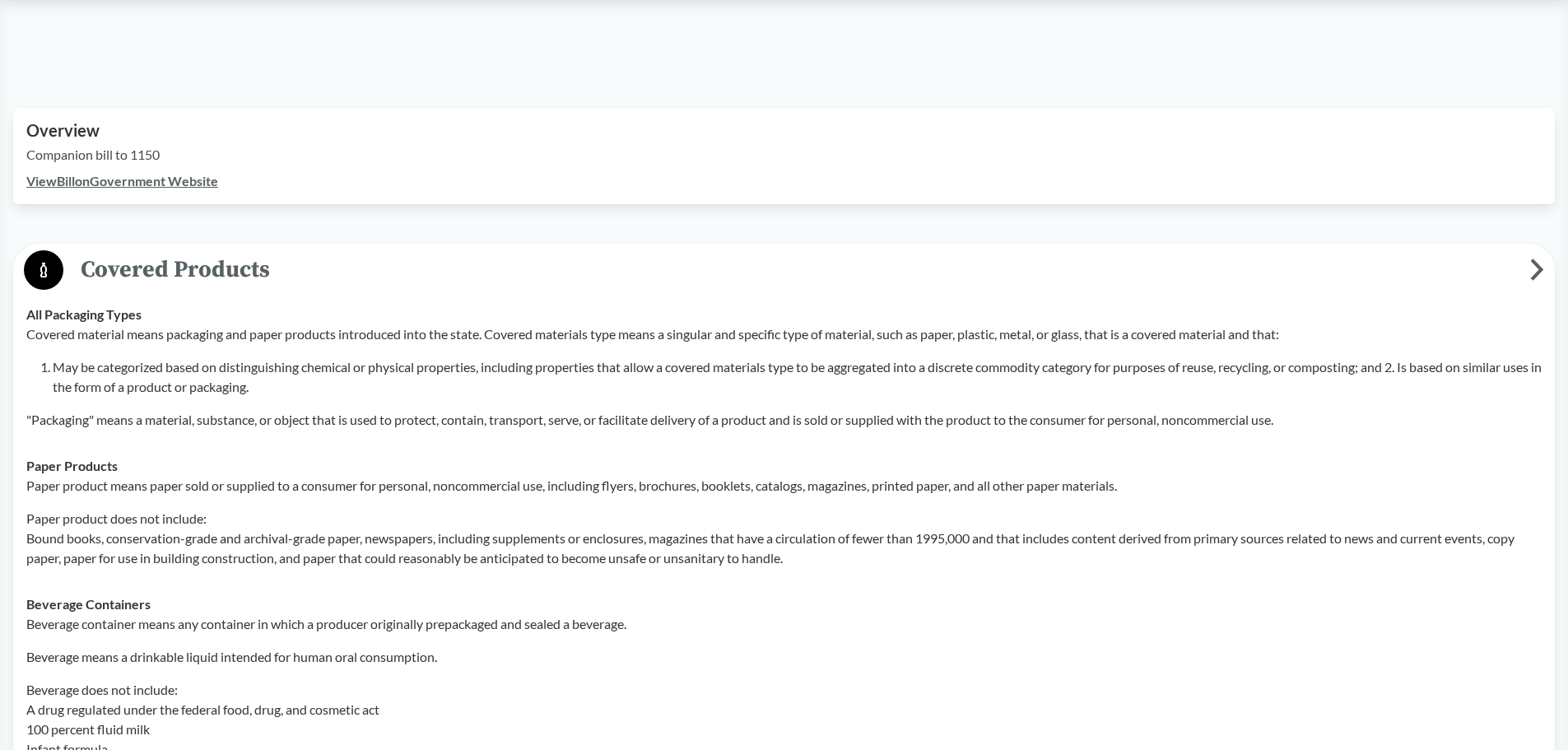
click at [1186, 418] on p ""Packaging" means a material, substance, or object that is used to protect, con…" at bounding box center [784, 420] width 1516 height 20
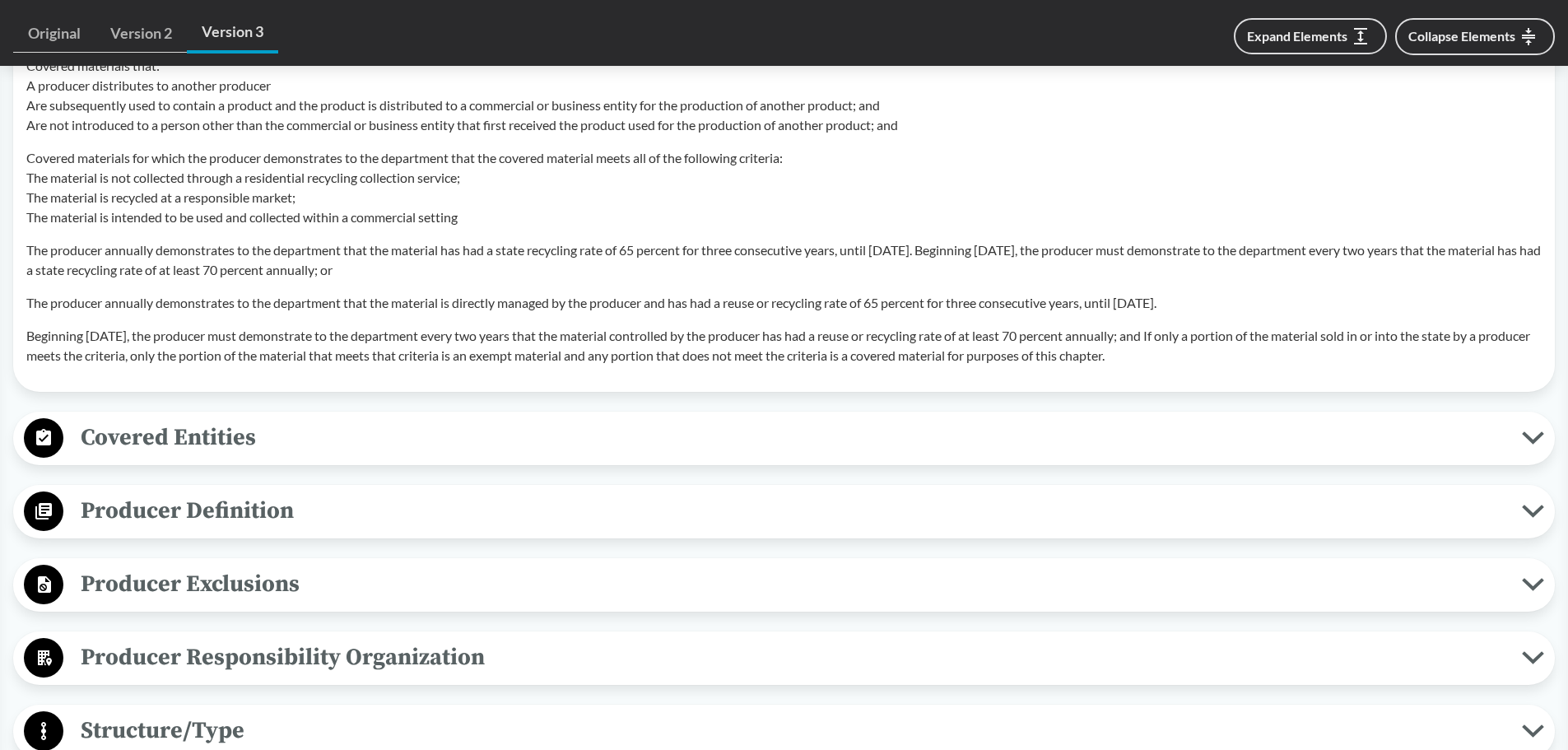
scroll to position [1730, 0]
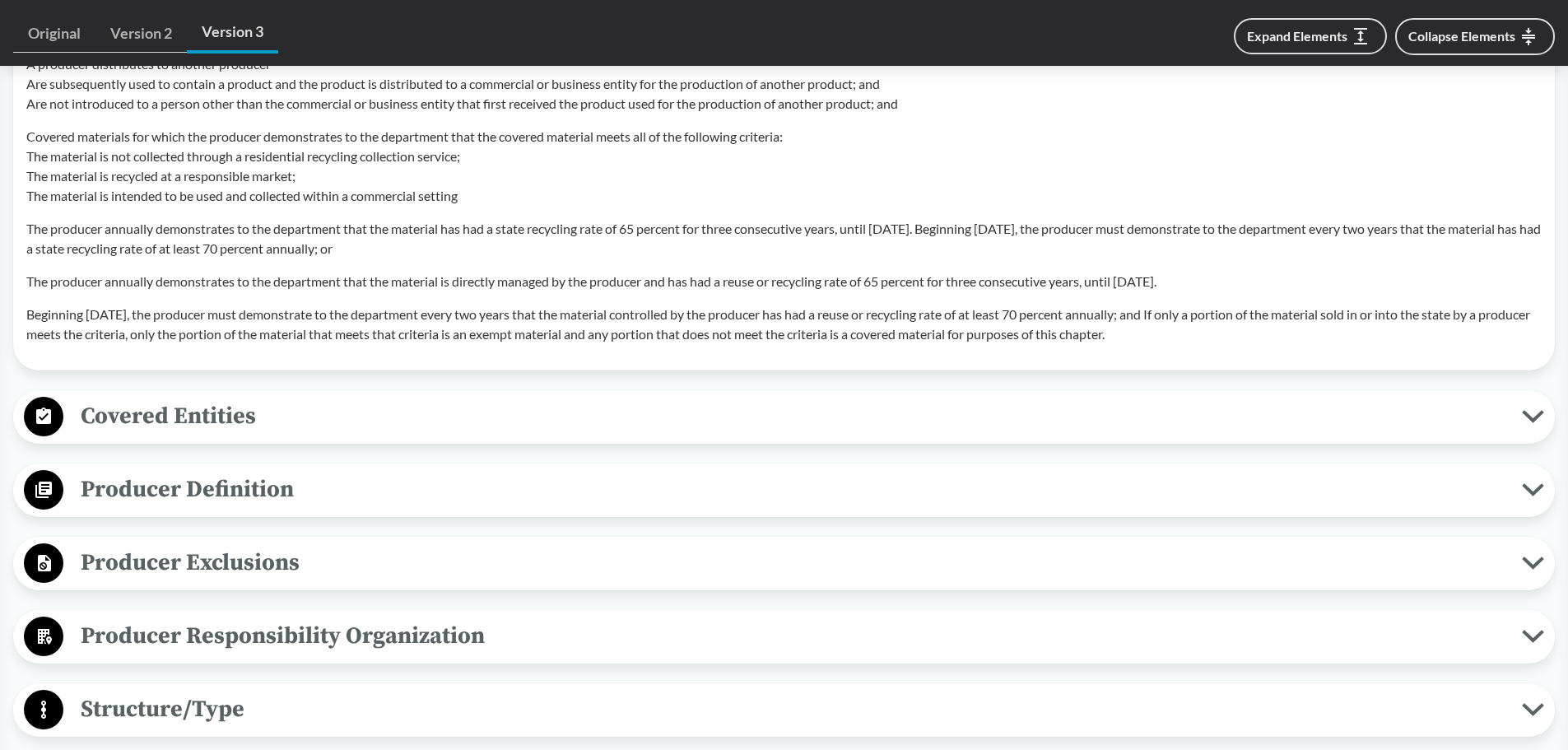
click at [360, 407] on span "Covered Entities" at bounding box center [793, 416] width 1459 height 37
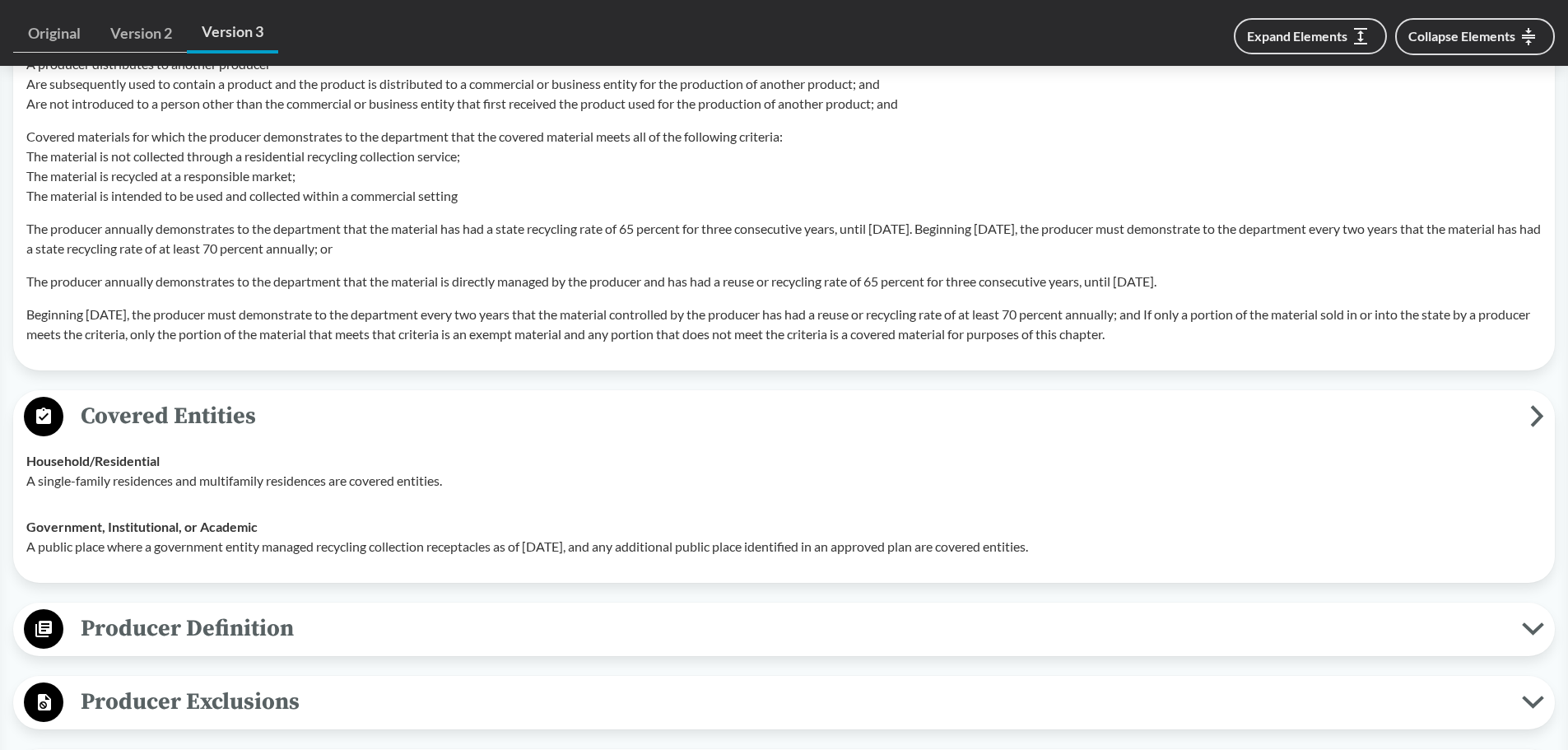
click at [360, 407] on span "Covered Entities" at bounding box center [796, 416] width 1467 height 37
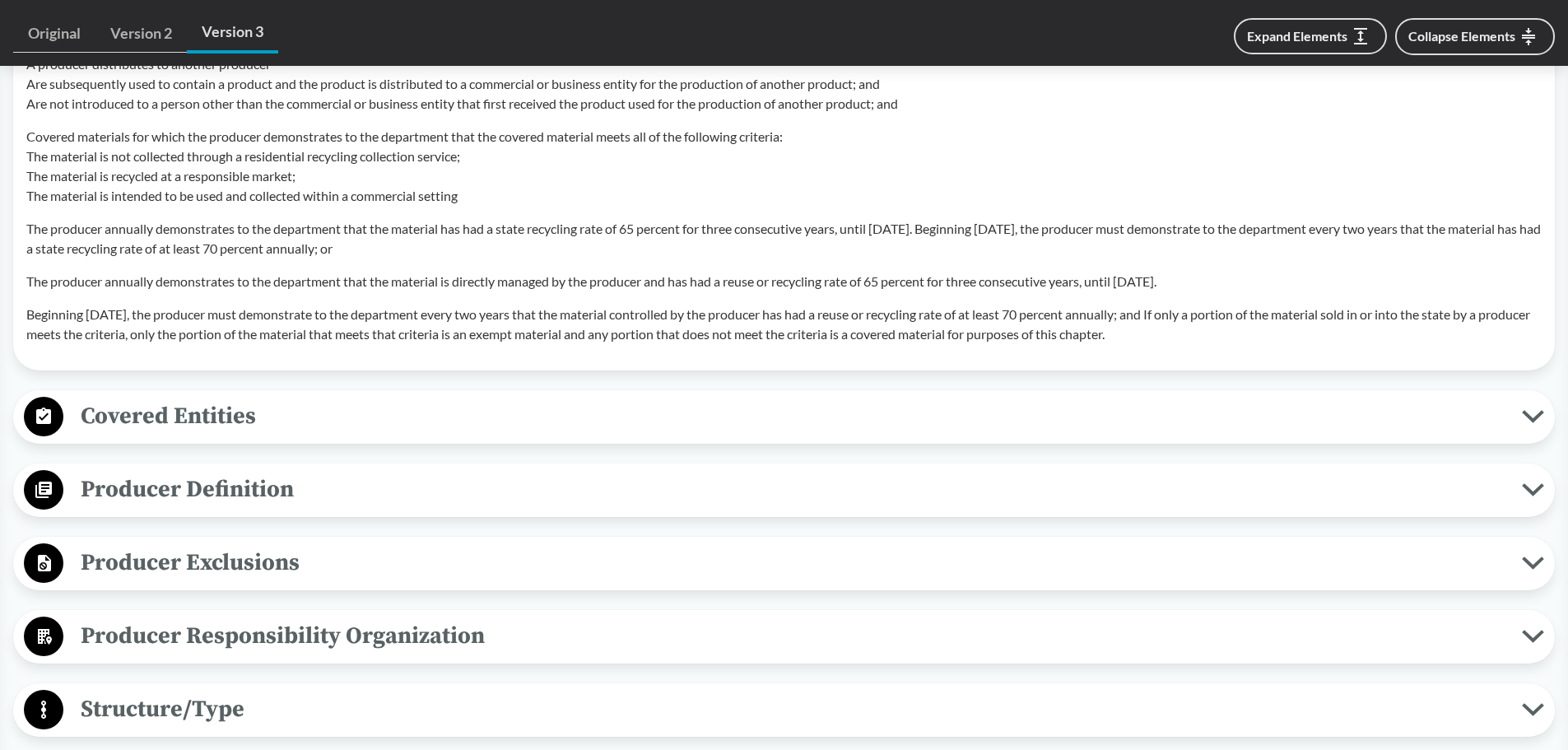
click at [270, 486] on span "Producer Definition" at bounding box center [793, 490] width 1459 height 37
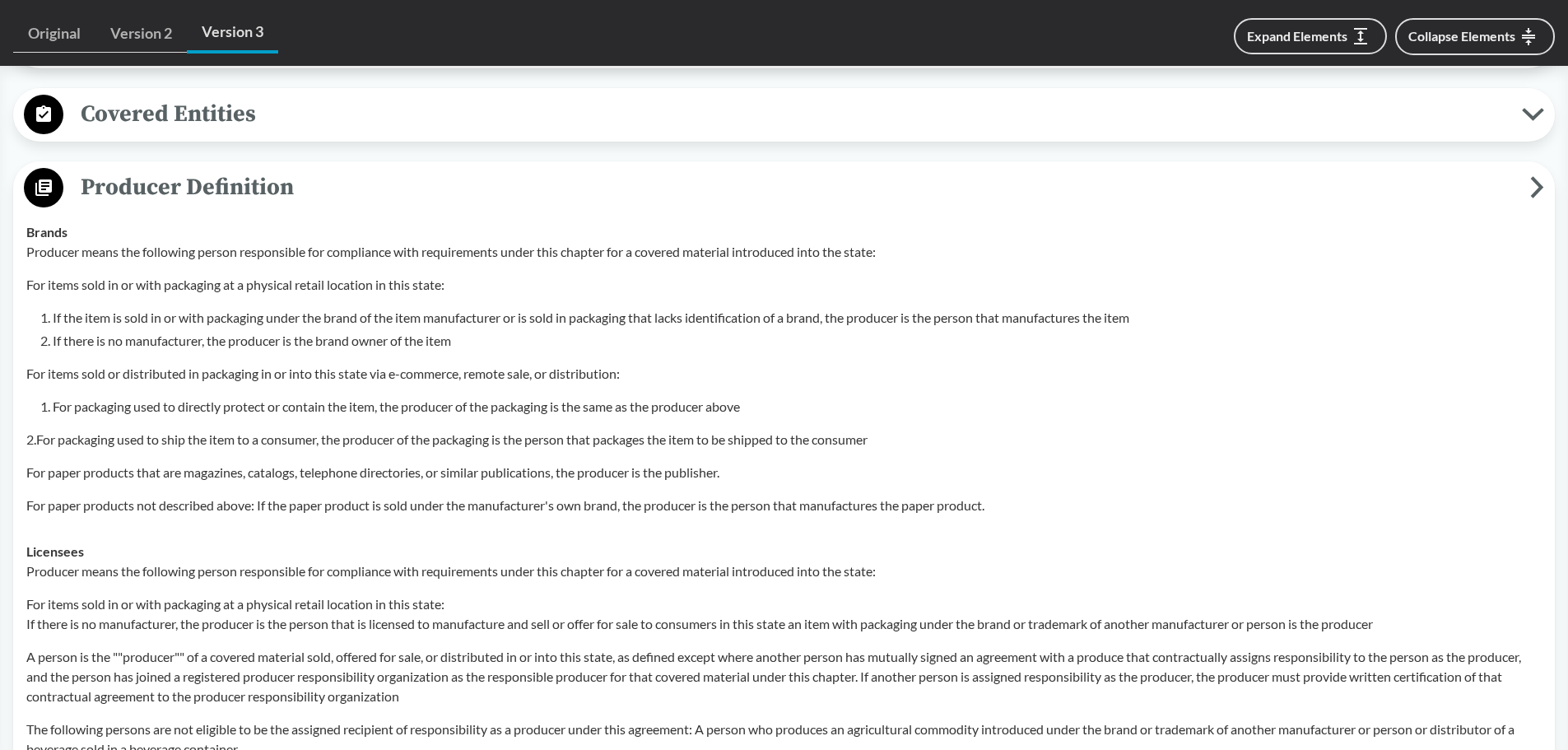
scroll to position [2059, 0]
